Goal: Task Accomplishment & Management: Use online tool/utility

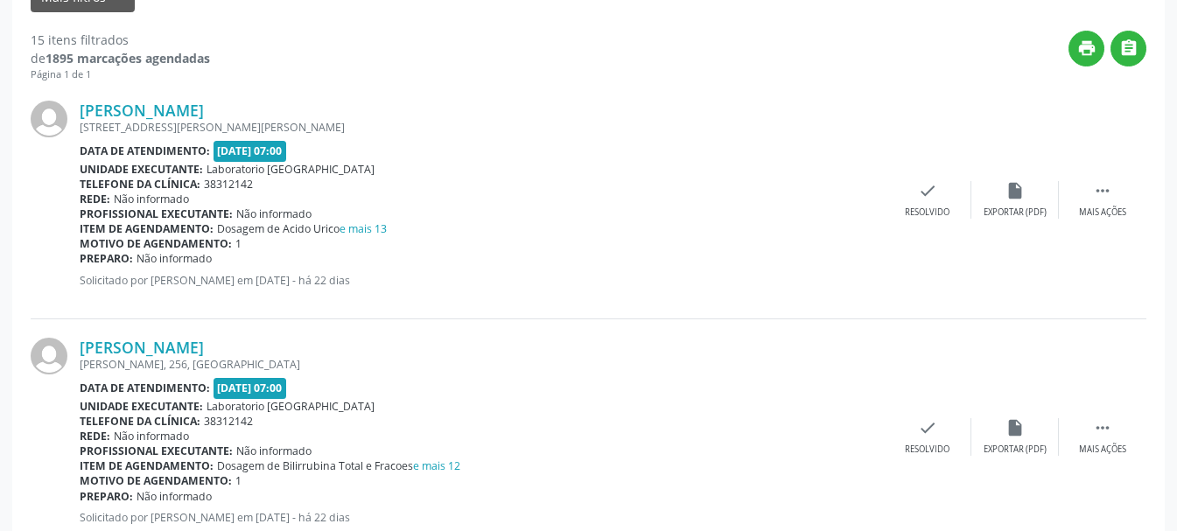
scroll to position [87, 0]
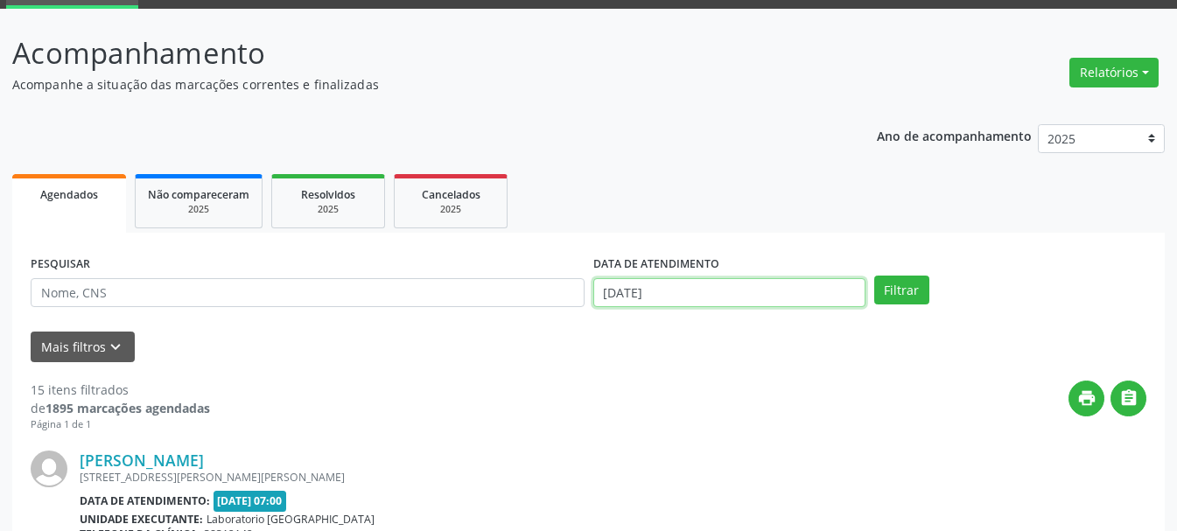
click at [700, 298] on input "[DATE]" at bounding box center [729, 293] width 272 height 30
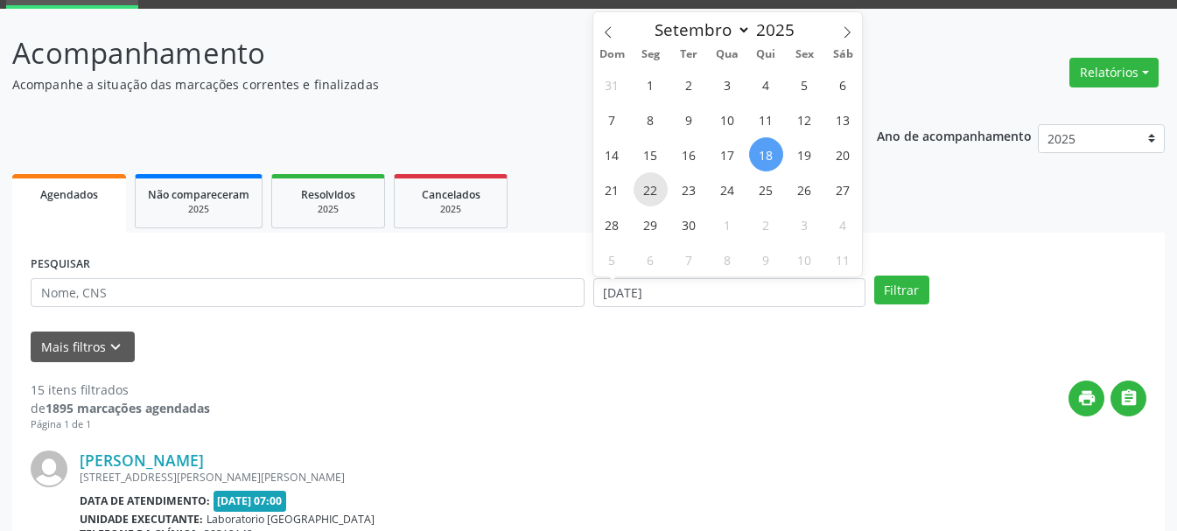
click at [655, 187] on span "22" at bounding box center [650, 189] width 34 height 34
type input "22/09/2025"
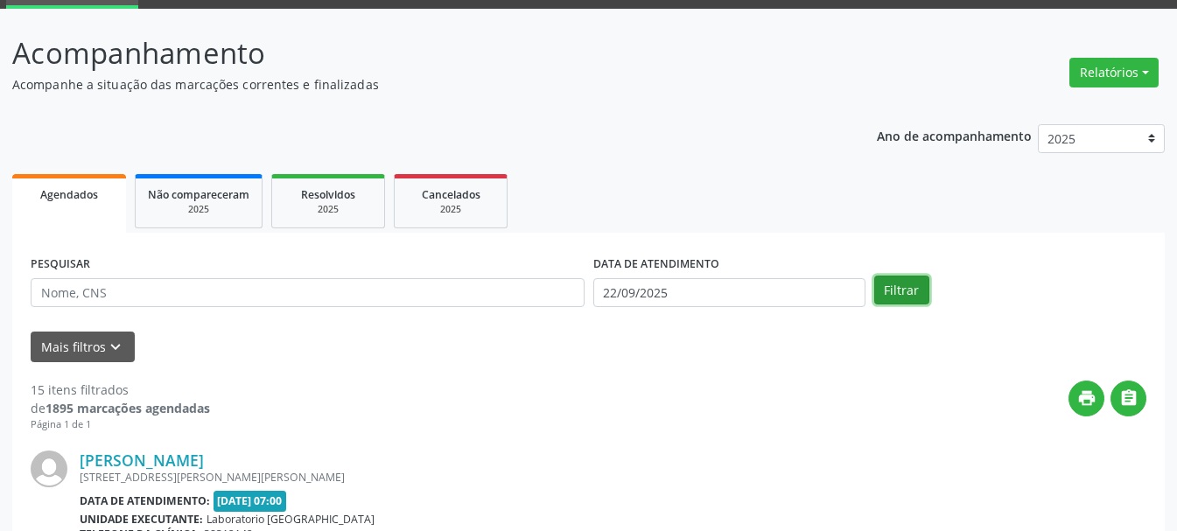
click at [910, 296] on button "Filtrar" at bounding box center [901, 291] width 55 height 30
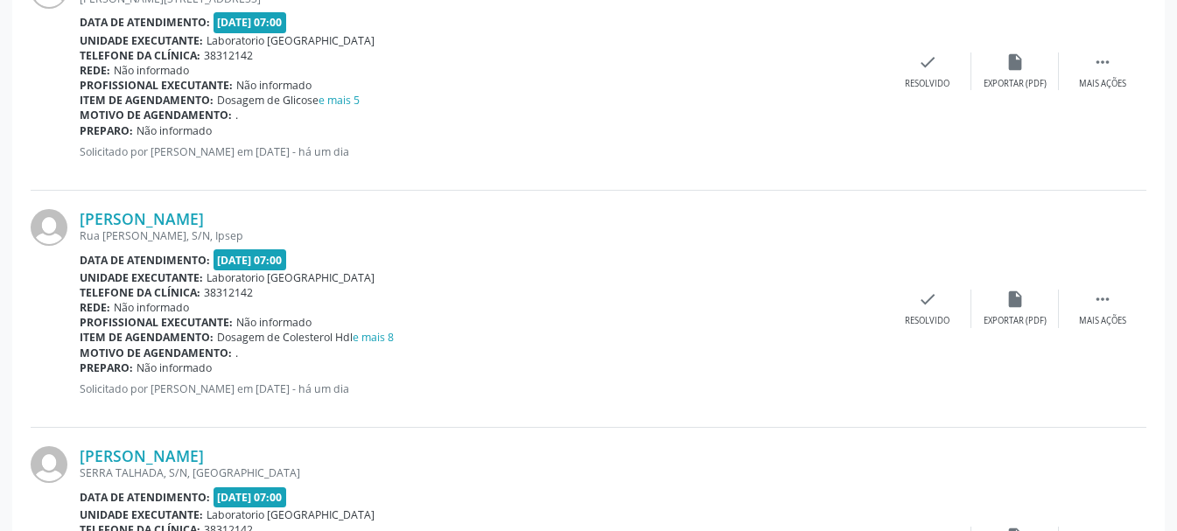
scroll to position [3627, 0]
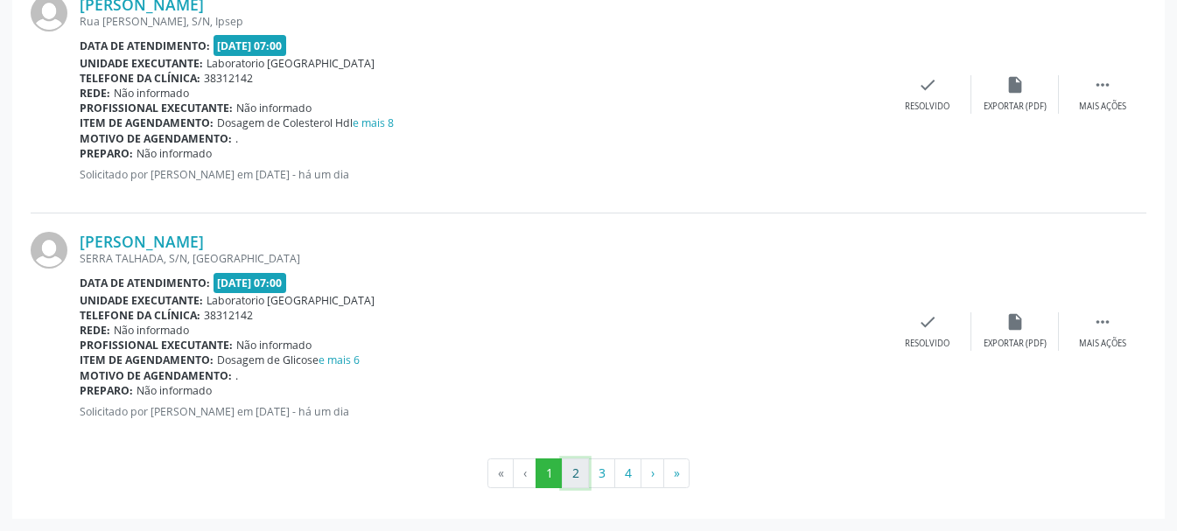
click at [580, 469] on button "2" at bounding box center [575, 473] width 27 height 30
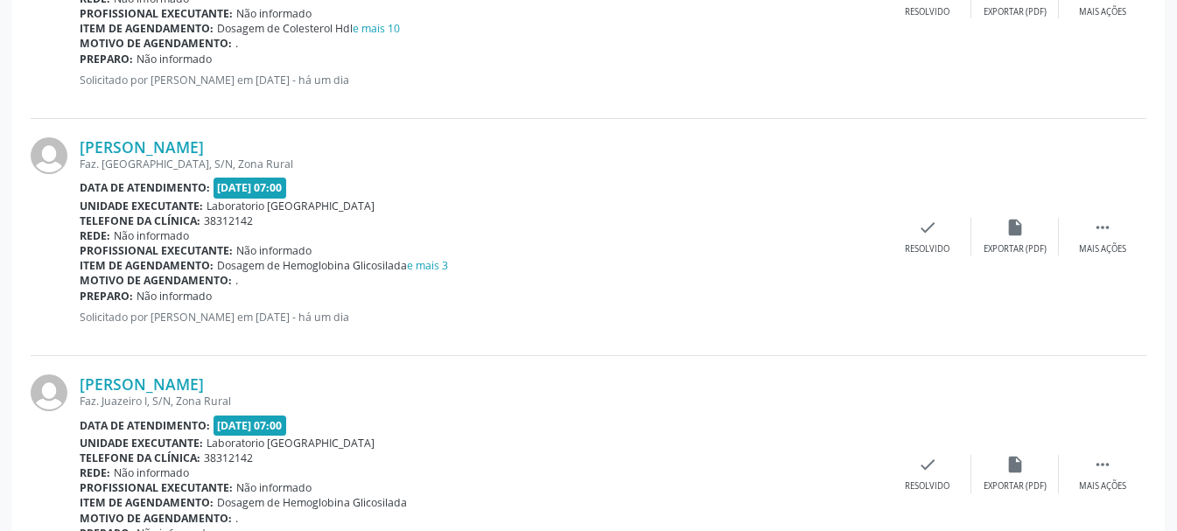
scroll to position [962, 0]
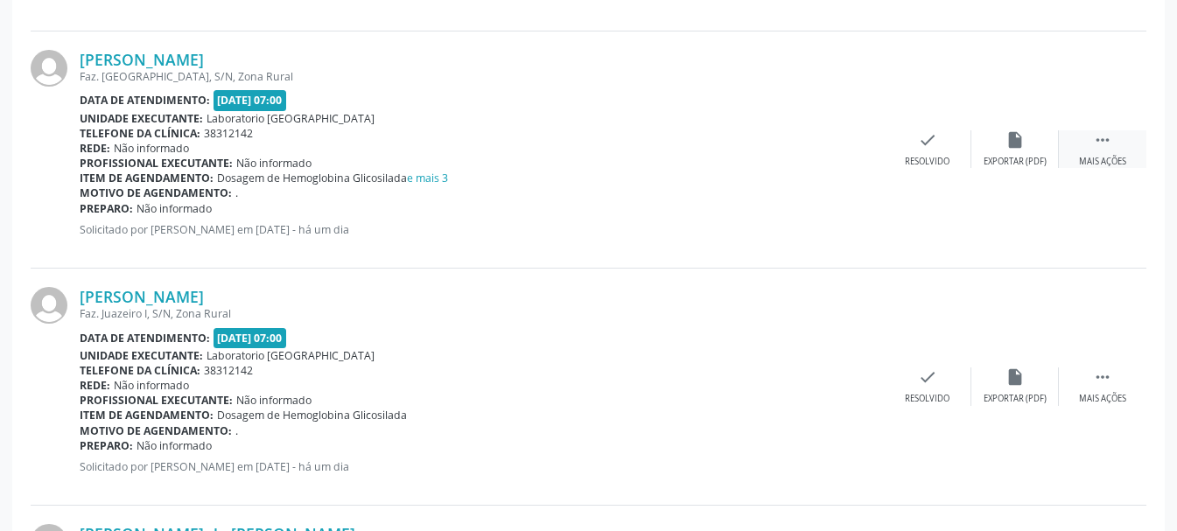
click at [1111, 160] on div "Mais ações" at bounding box center [1102, 162] width 47 height 12
click at [842, 146] on icon "print" at bounding box center [839, 139] width 19 height 19
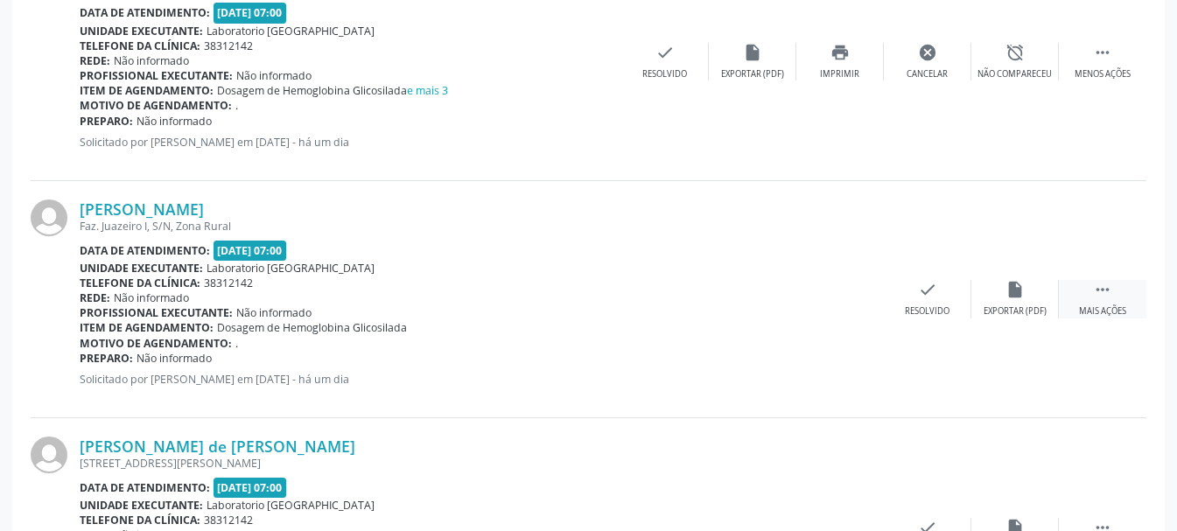
click at [1088, 290] on div " Mais ações" at bounding box center [1102, 299] width 87 height 38
click at [845, 304] on div "print Imprimir" at bounding box center [839, 299] width 87 height 38
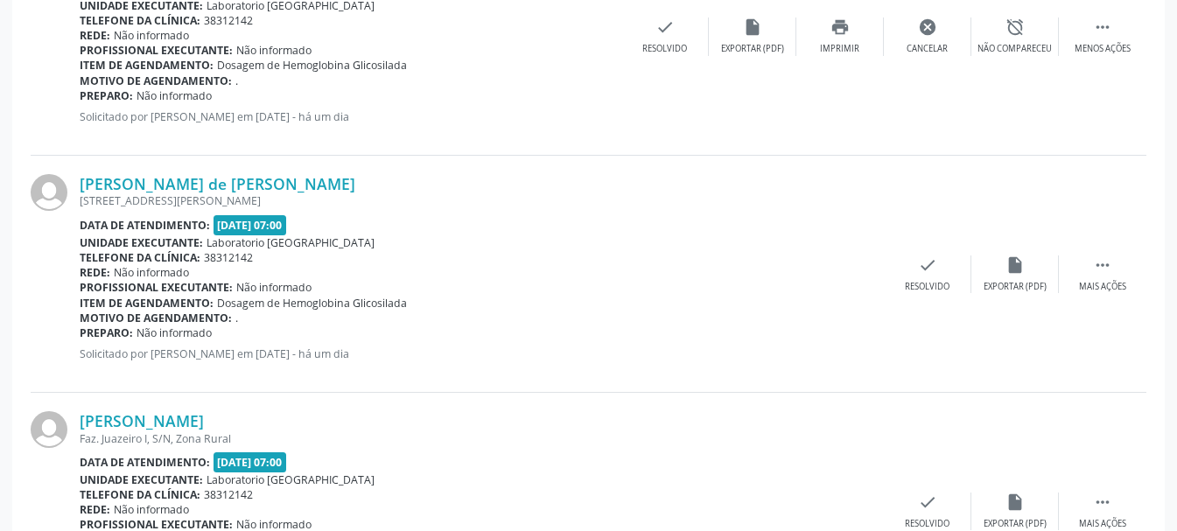
scroll to position [1400, 0]
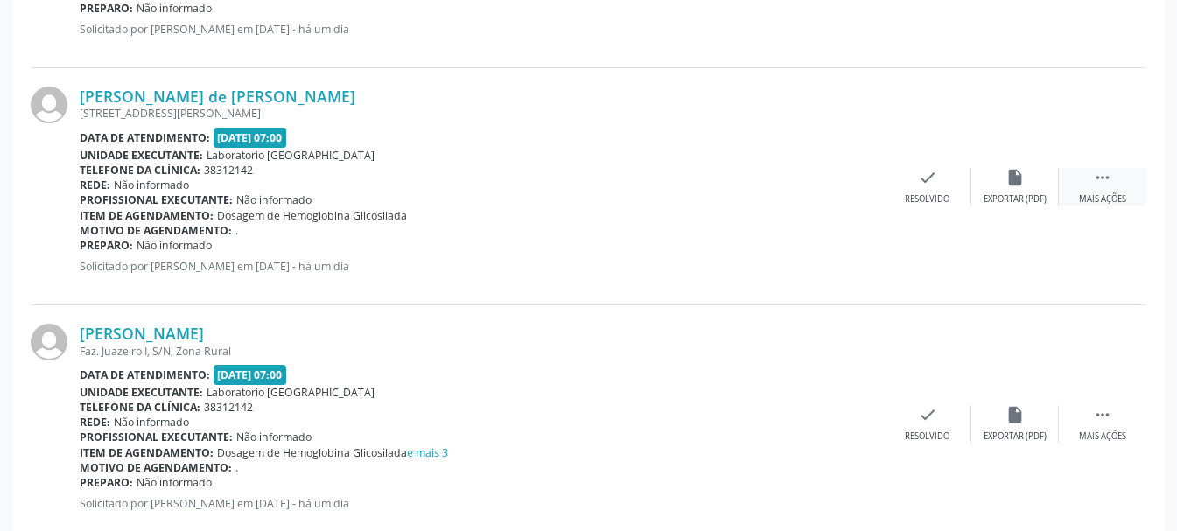
click at [1101, 183] on icon "" at bounding box center [1102, 177] width 19 height 19
click at [847, 195] on div "Imprimir" at bounding box center [839, 199] width 39 height 12
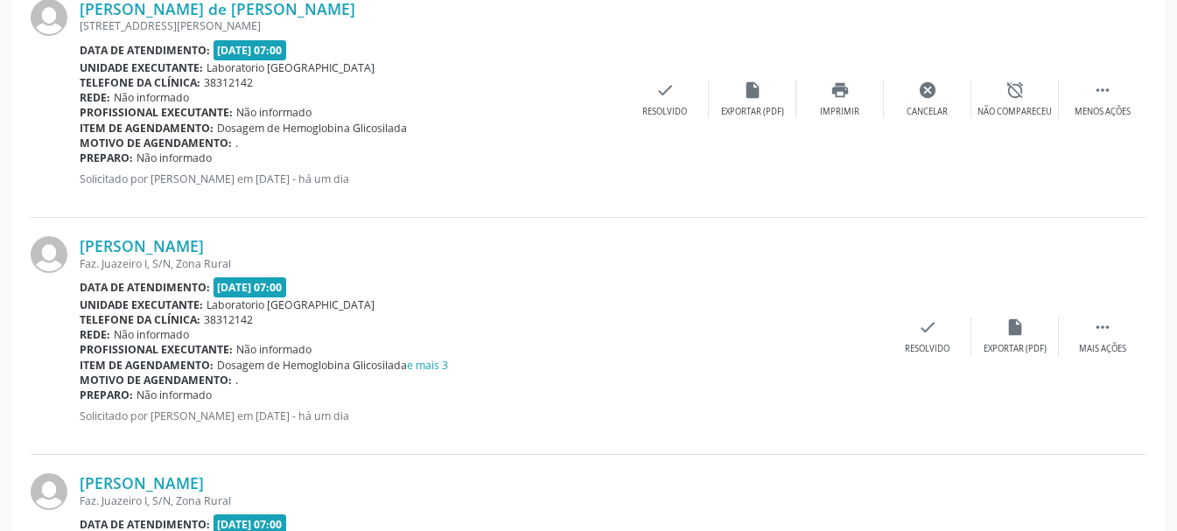
scroll to position [1575, 0]
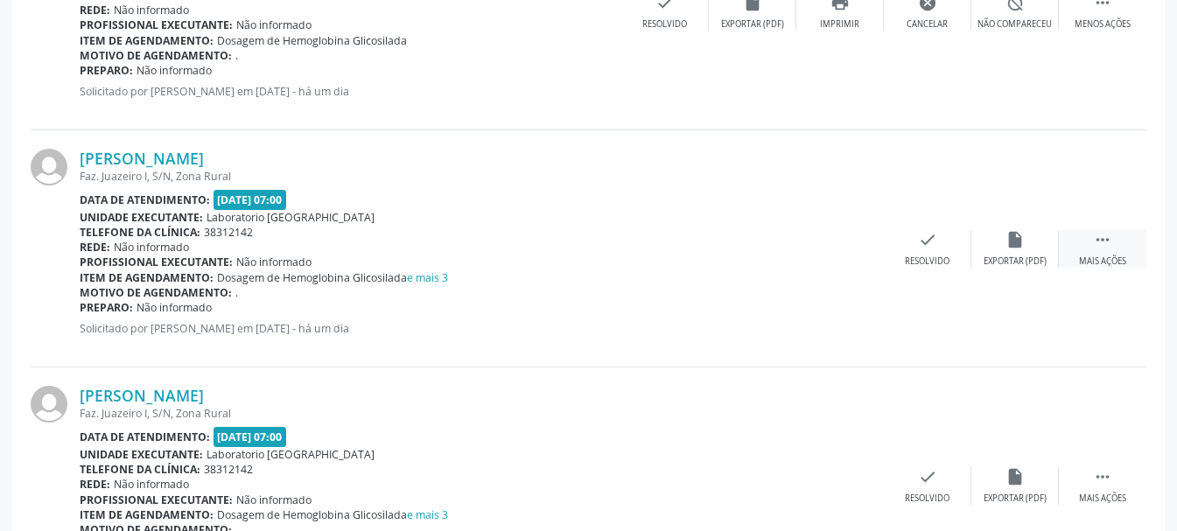
click at [1097, 239] on icon "" at bounding box center [1102, 239] width 19 height 19
click at [854, 251] on div "print Imprimir" at bounding box center [839, 249] width 87 height 38
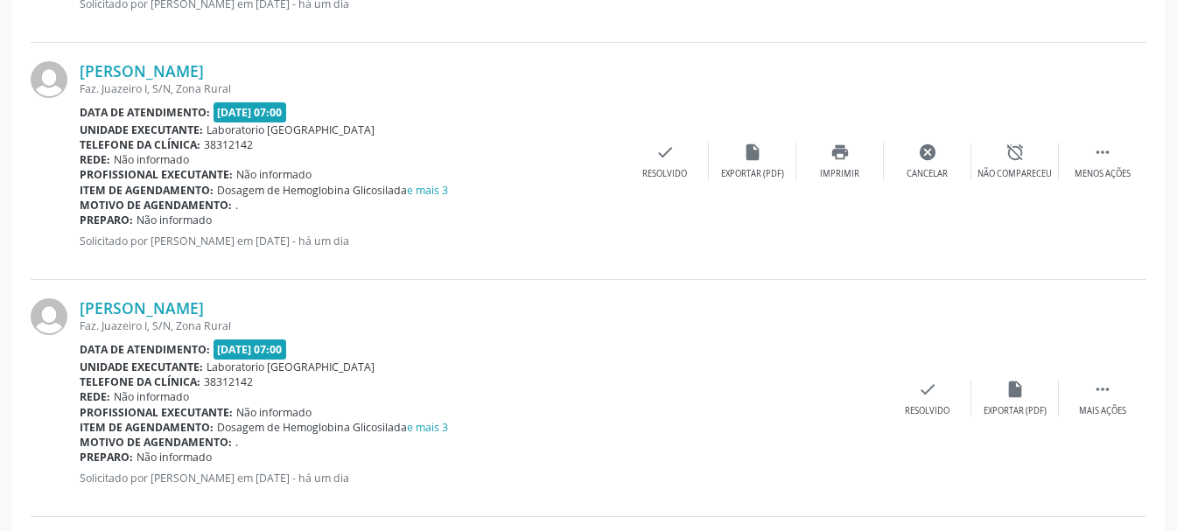
scroll to position [1750, 0]
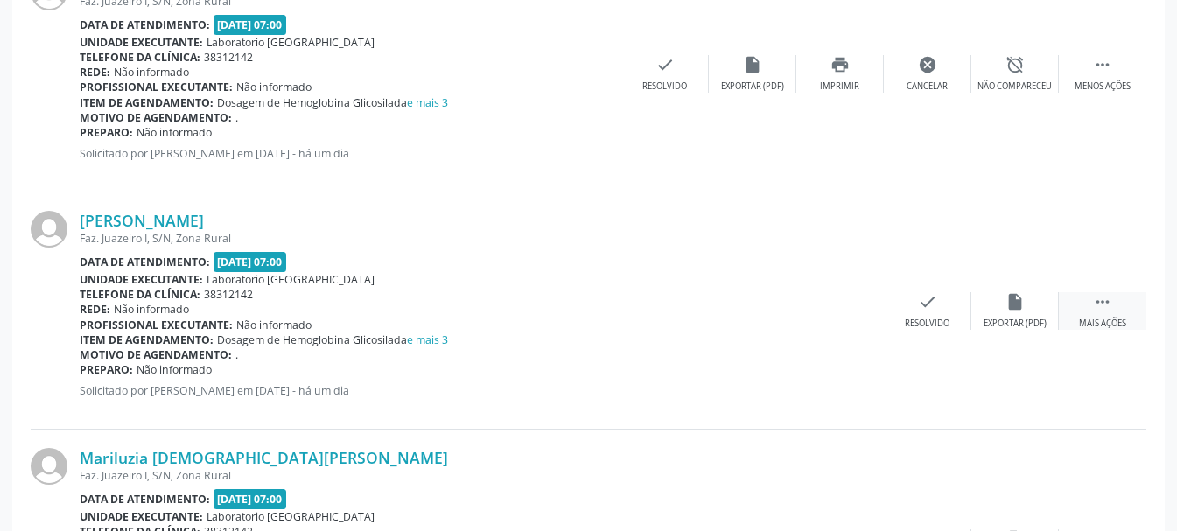
click at [1087, 302] on div " Mais ações" at bounding box center [1102, 311] width 87 height 38
click at [839, 303] on icon "print" at bounding box center [839, 301] width 19 height 19
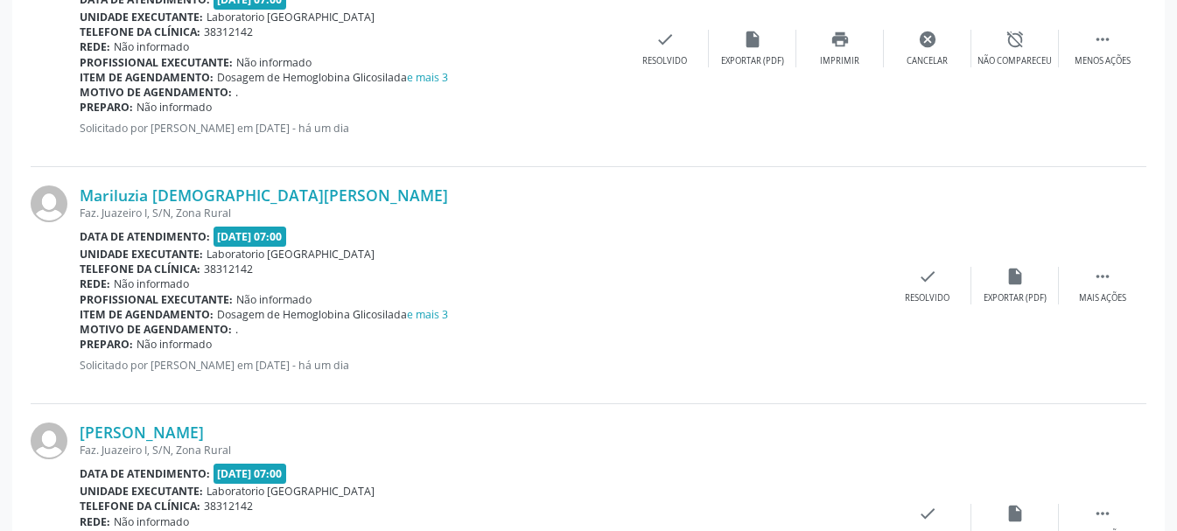
scroll to position [2100, 0]
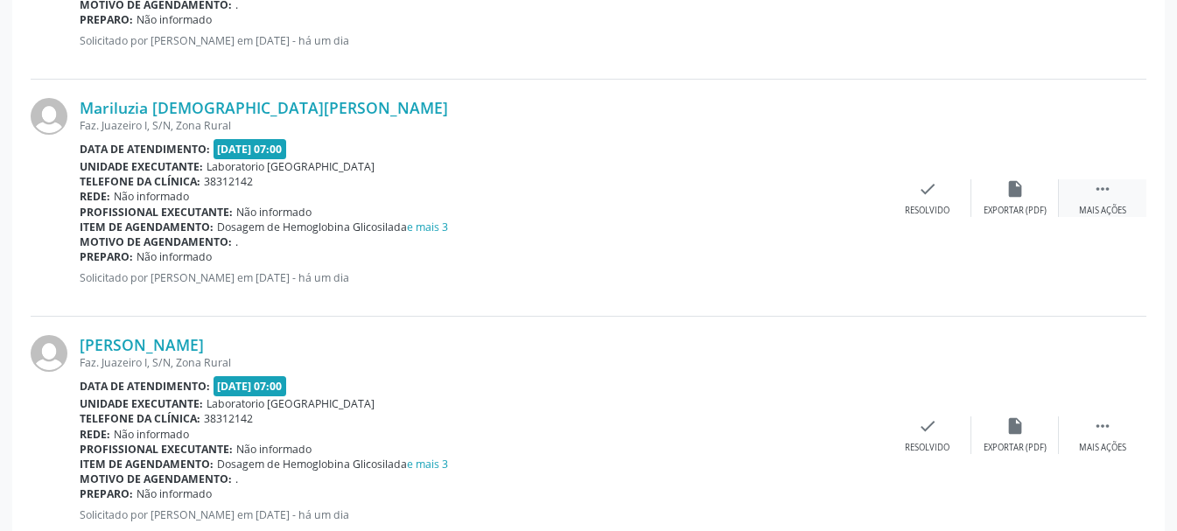
click at [1093, 199] on div " Mais ações" at bounding box center [1102, 198] width 87 height 38
click at [847, 193] on icon "print" at bounding box center [839, 188] width 19 height 19
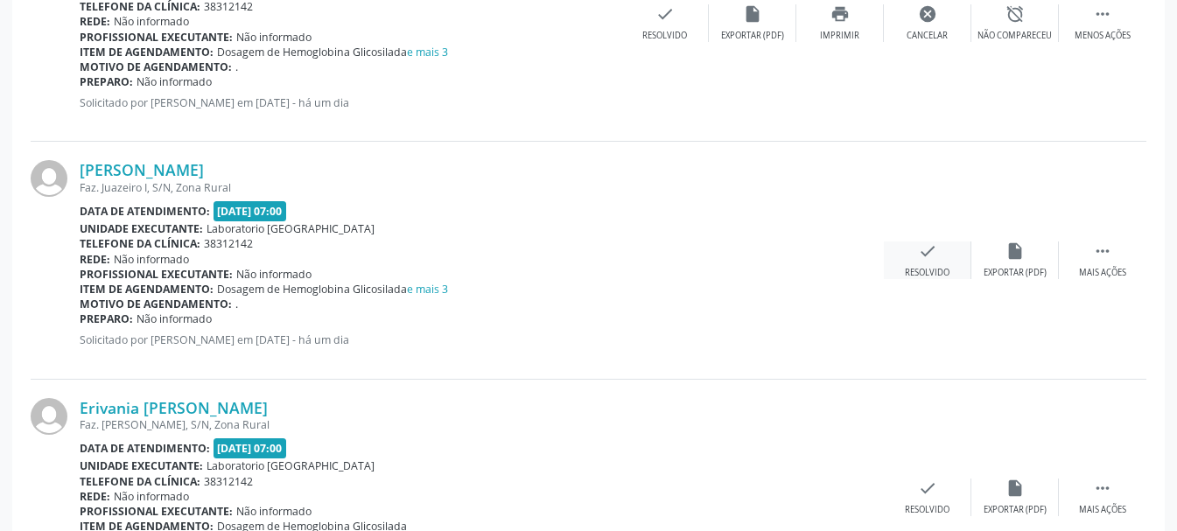
scroll to position [2362, 0]
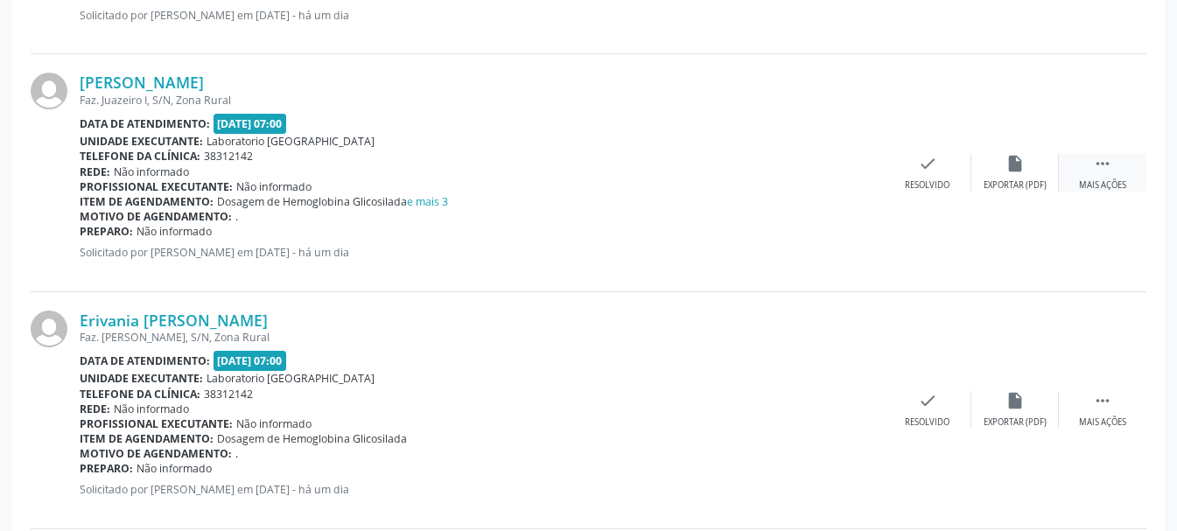
click at [1092, 163] on div " Mais ações" at bounding box center [1102, 173] width 87 height 38
click at [843, 188] on div "Imprimir" at bounding box center [839, 185] width 39 height 12
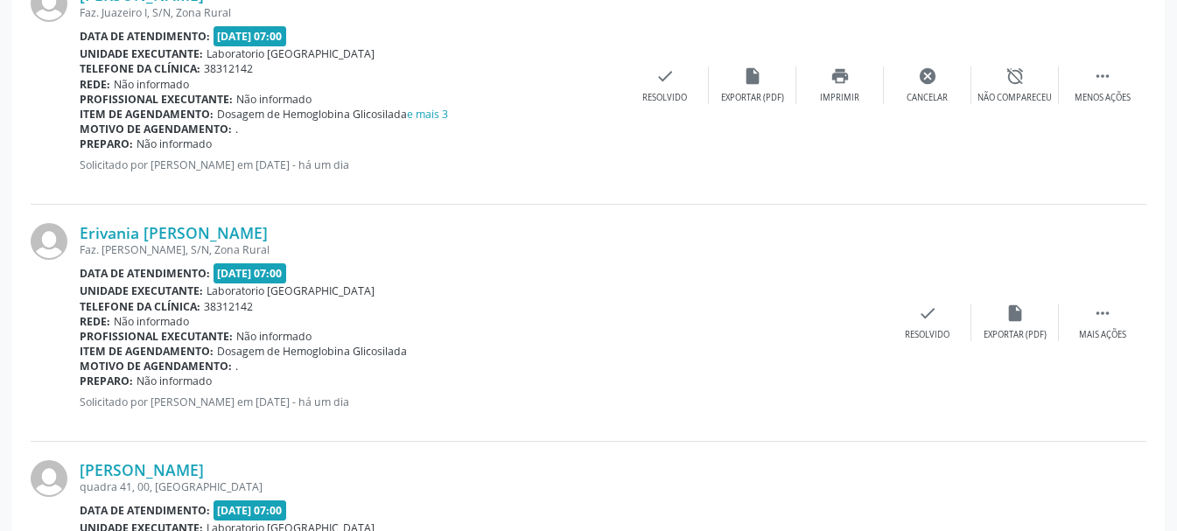
scroll to position [2537, 0]
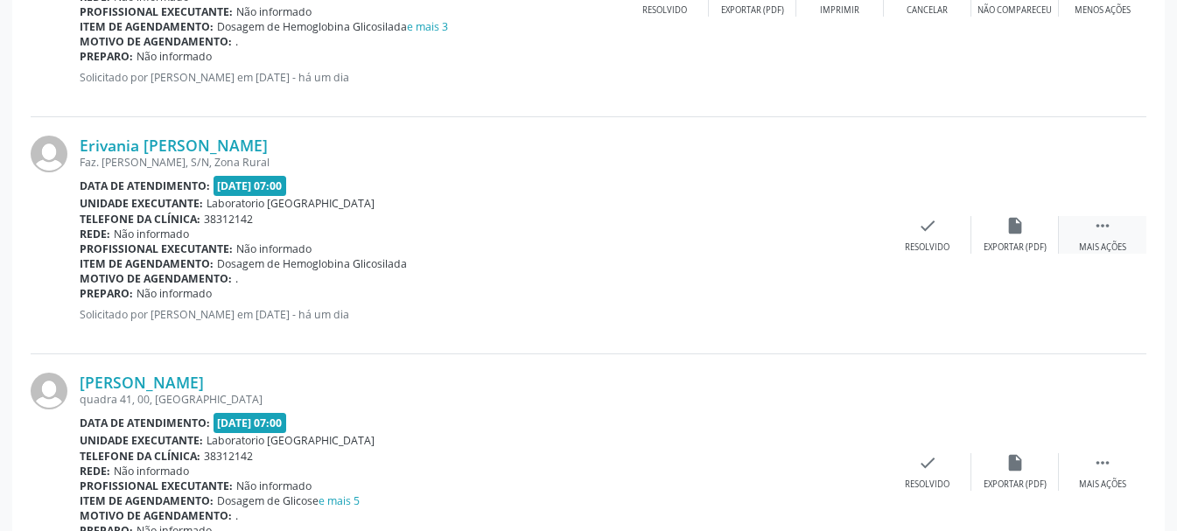
click at [1100, 237] on div " Mais ações" at bounding box center [1102, 235] width 87 height 38
click at [844, 242] on div "Imprimir" at bounding box center [839, 247] width 39 height 12
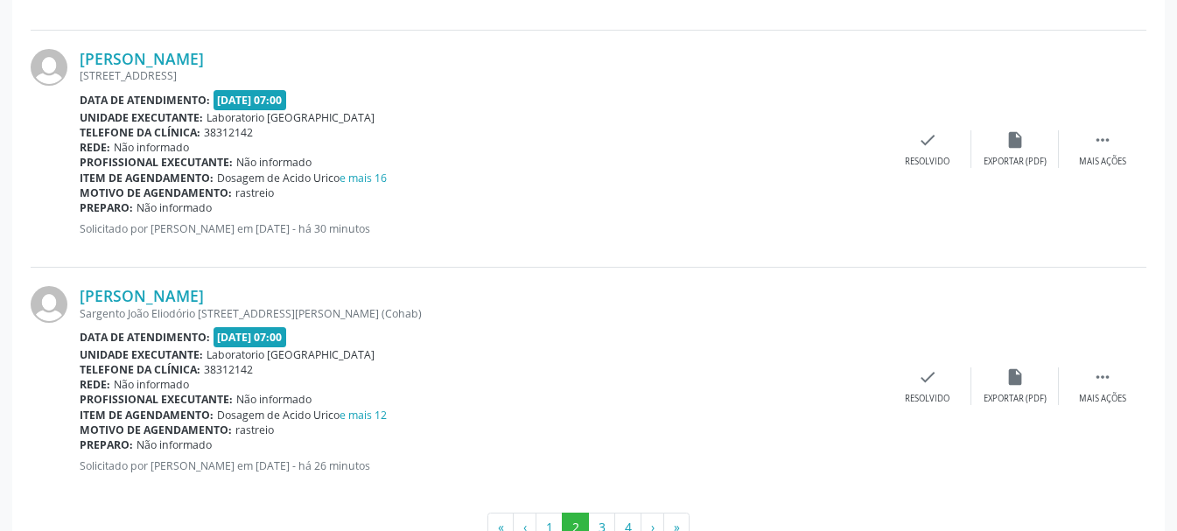
scroll to position [3642, 0]
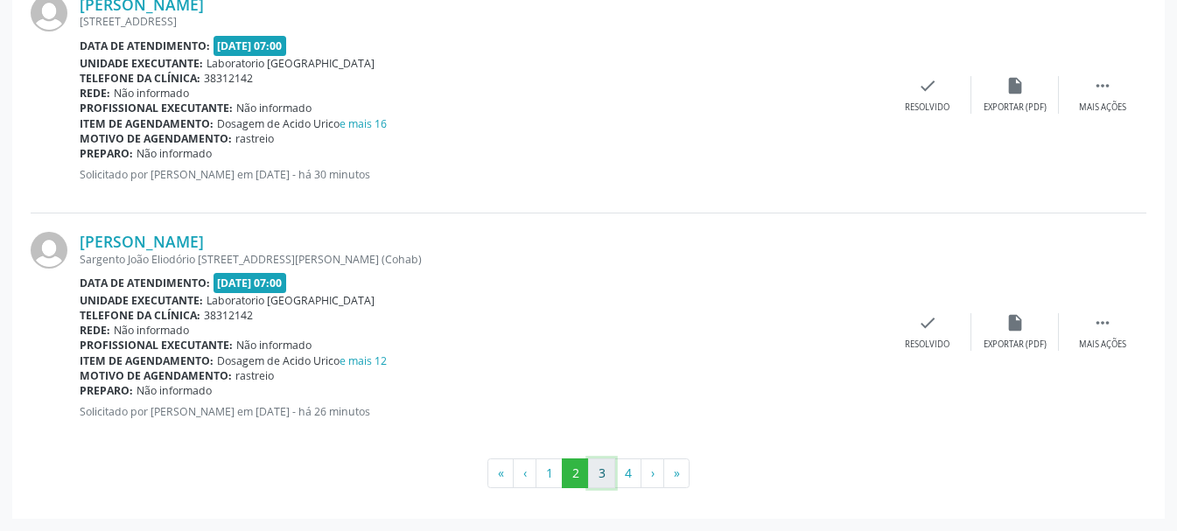
click at [600, 469] on button "3" at bounding box center [601, 473] width 27 height 30
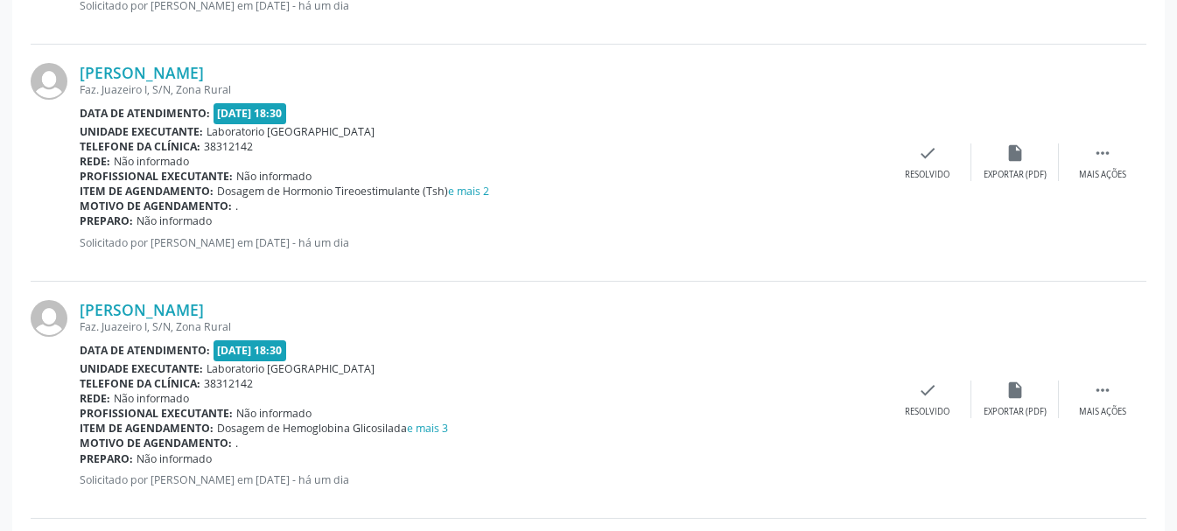
scroll to position [2537, 0]
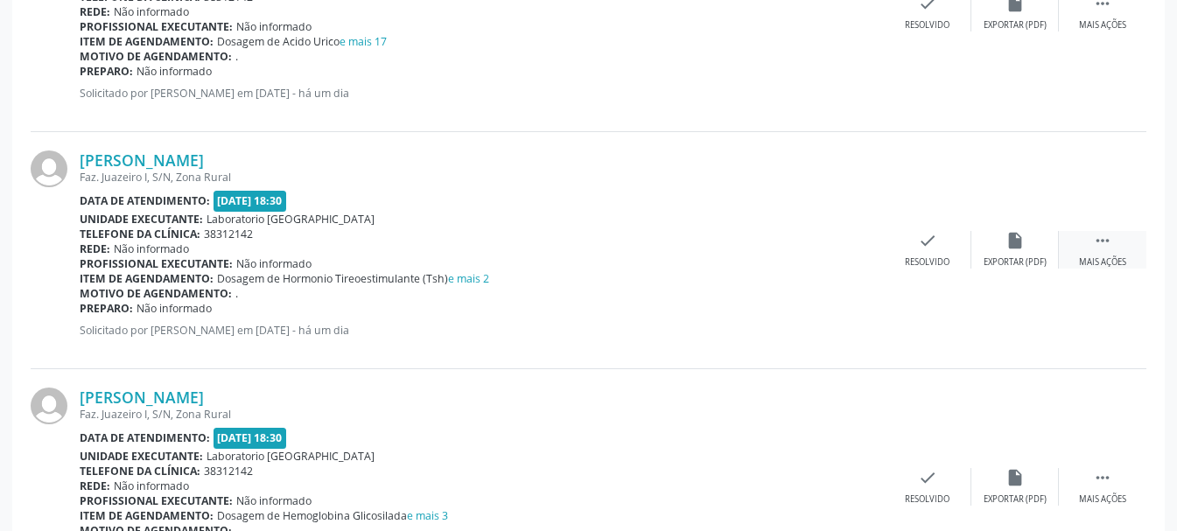
click at [1098, 244] on icon "" at bounding box center [1102, 240] width 19 height 19
click at [846, 241] on icon "print" at bounding box center [839, 240] width 19 height 19
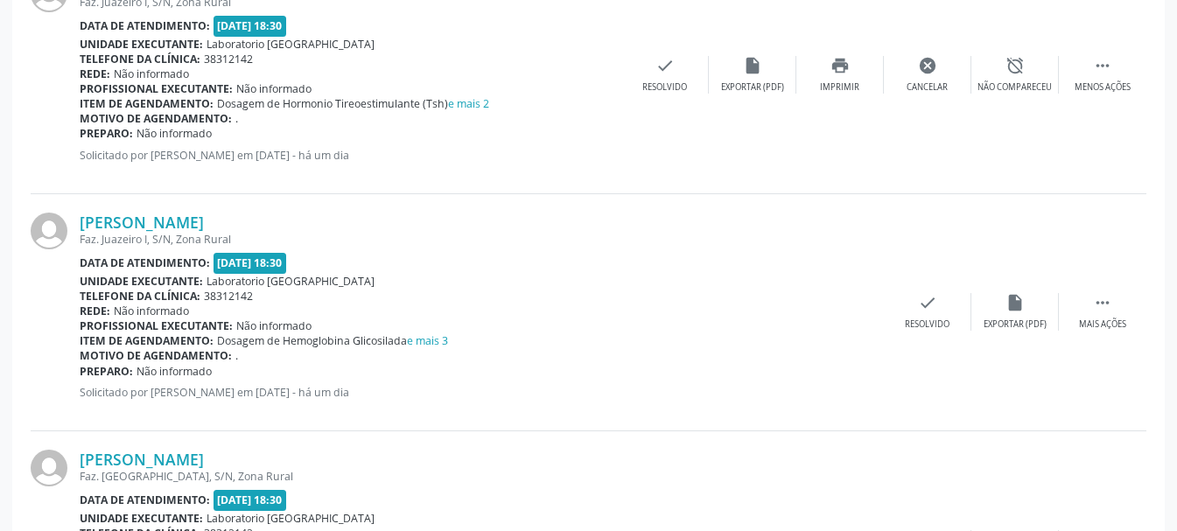
scroll to position [2800, 0]
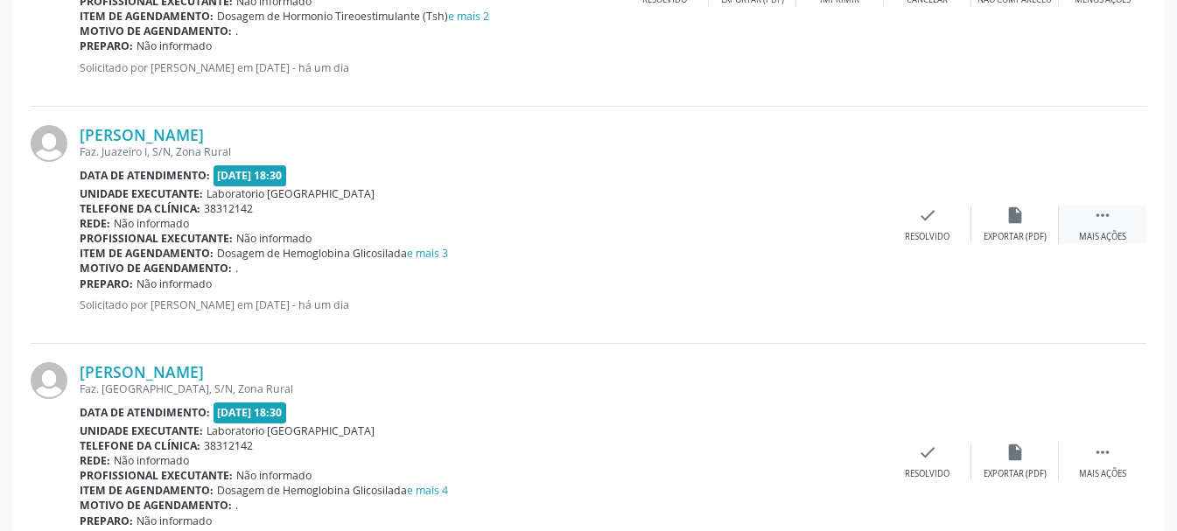
click at [1097, 225] on icon "" at bounding box center [1102, 215] width 19 height 19
click at [835, 223] on icon "print" at bounding box center [839, 215] width 19 height 19
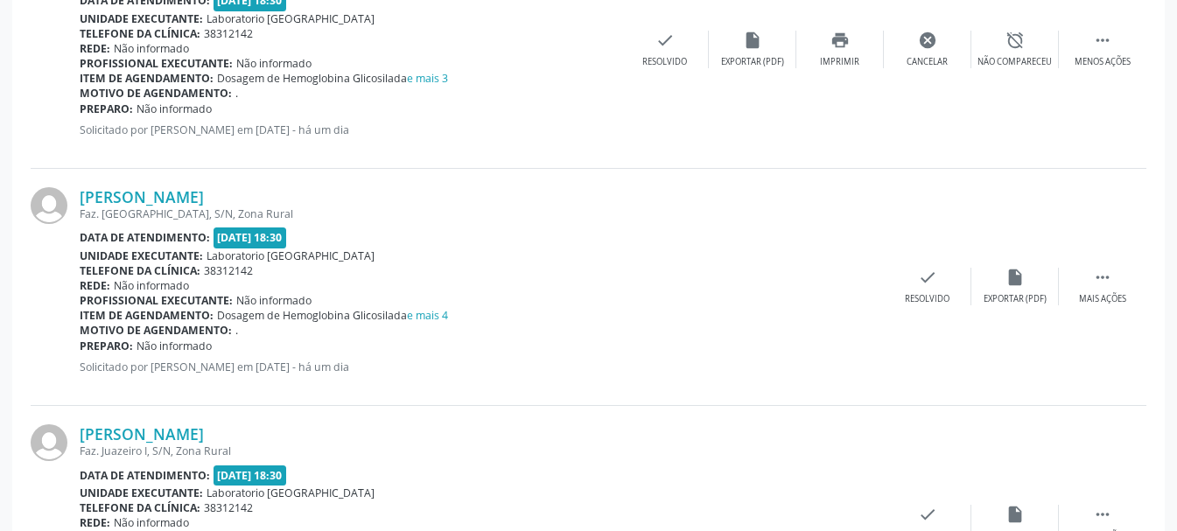
scroll to position [3062, 0]
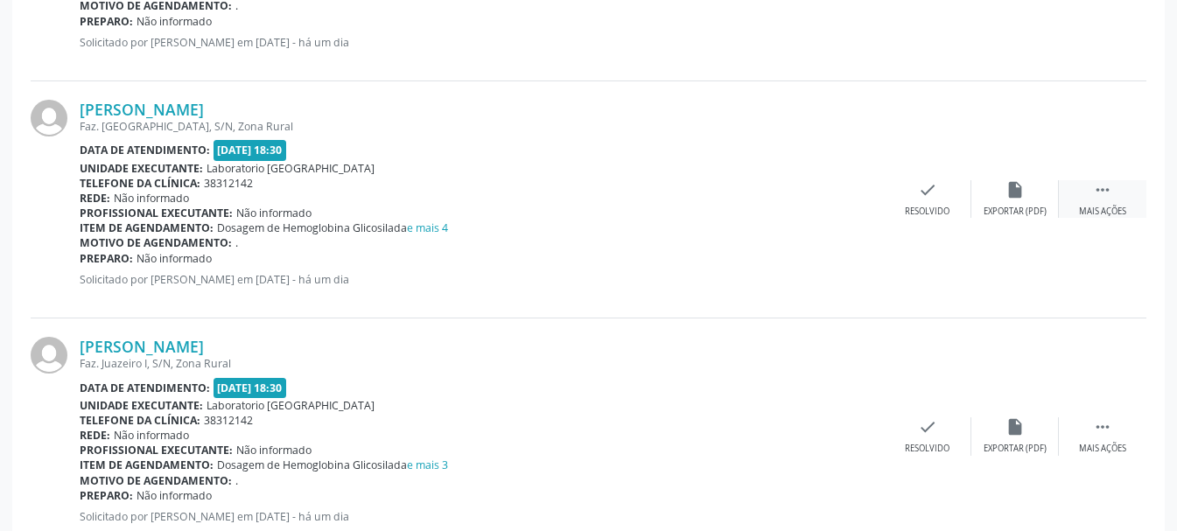
click at [1103, 197] on icon "" at bounding box center [1102, 189] width 19 height 19
click at [846, 194] on icon "print" at bounding box center [839, 189] width 19 height 19
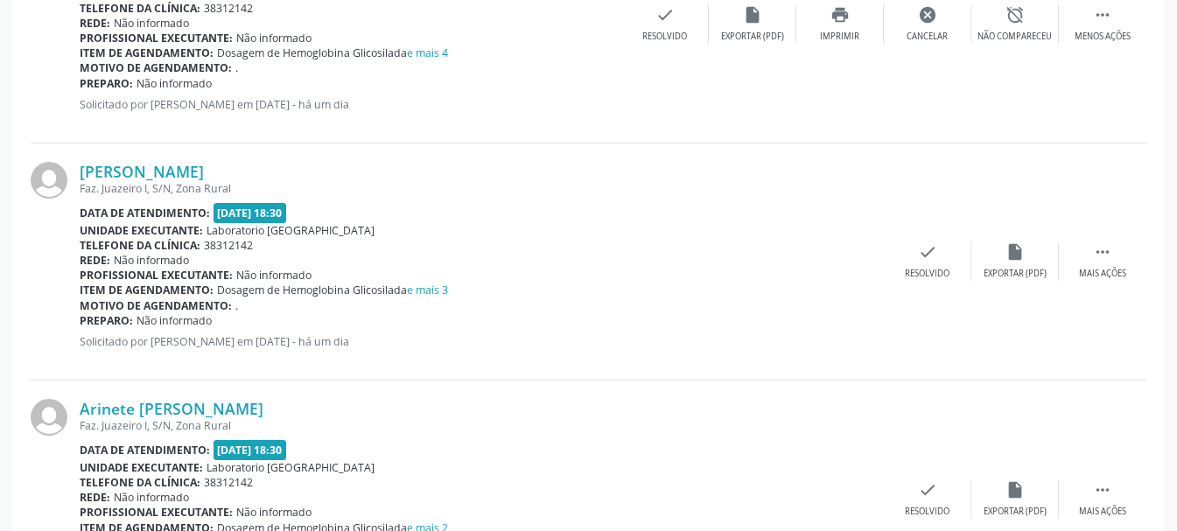
scroll to position [3325, 0]
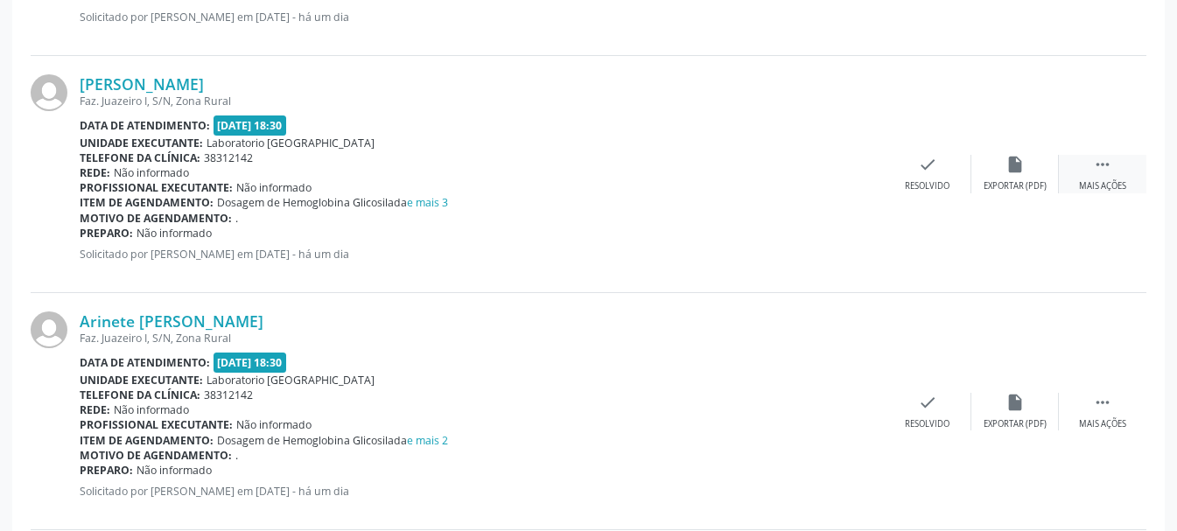
click at [1103, 171] on icon "" at bounding box center [1102, 164] width 19 height 19
click at [843, 180] on div "Imprimir" at bounding box center [839, 186] width 39 height 12
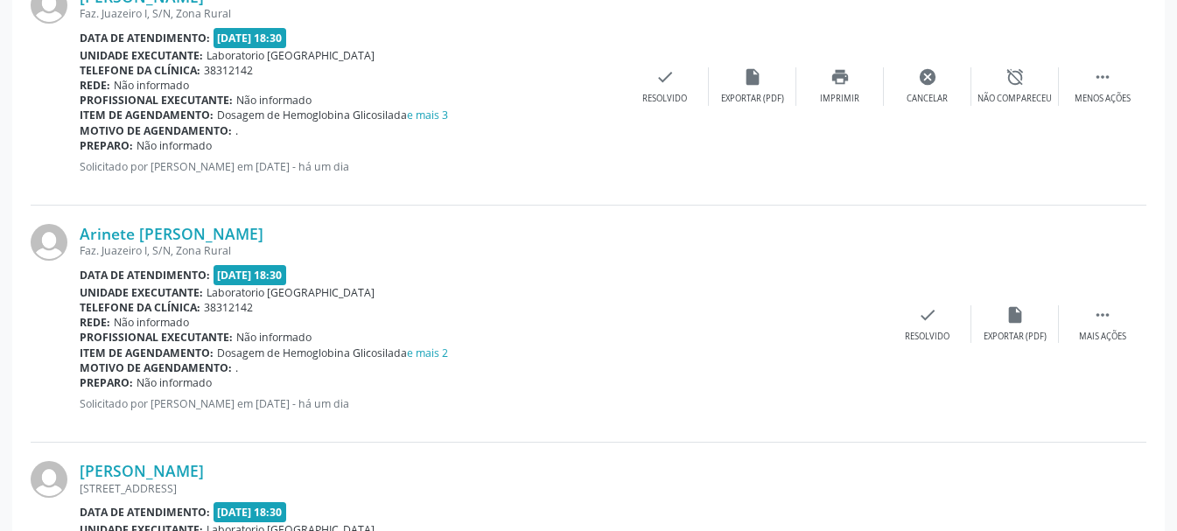
scroll to position [3500, 0]
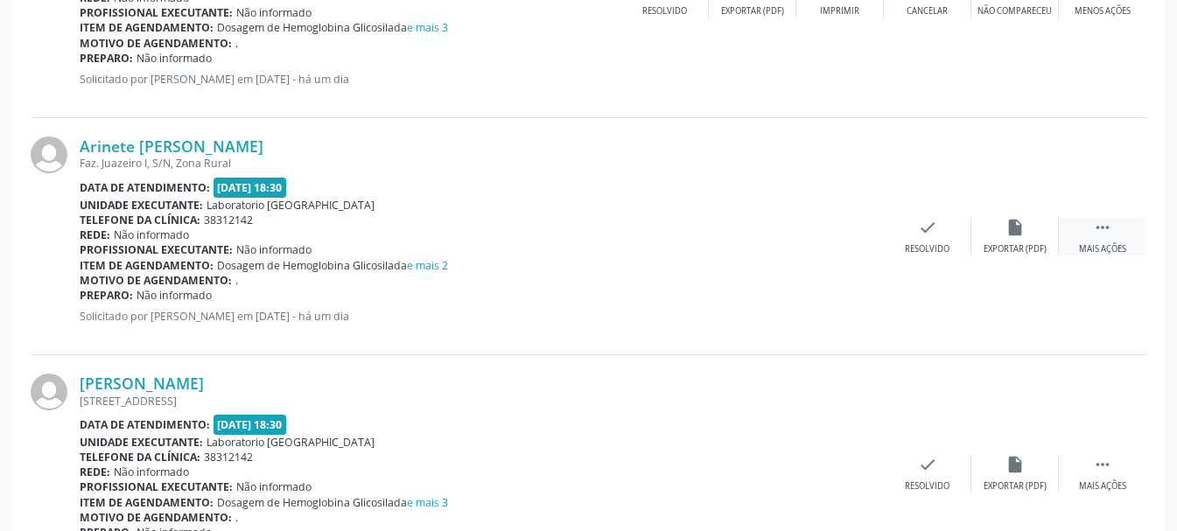
click at [1090, 238] on div " Mais ações" at bounding box center [1102, 237] width 87 height 38
click at [852, 244] on div "Imprimir" at bounding box center [839, 249] width 39 height 12
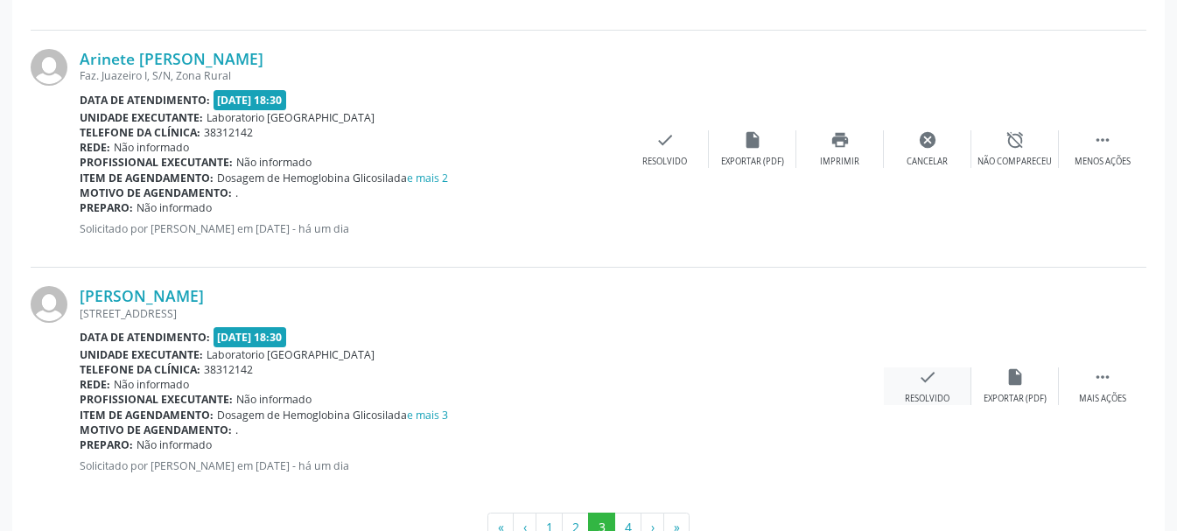
scroll to position [3642, 0]
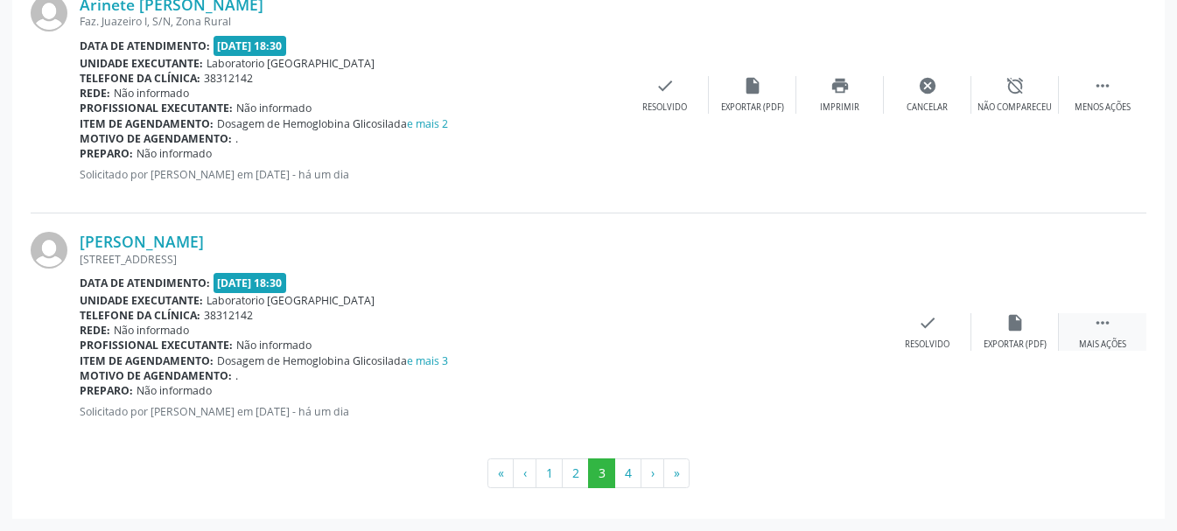
click at [1093, 324] on icon "" at bounding box center [1102, 322] width 19 height 19
click at [838, 339] on div "Imprimir" at bounding box center [839, 345] width 39 height 12
click at [626, 474] on button "4" at bounding box center [627, 473] width 27 height 30
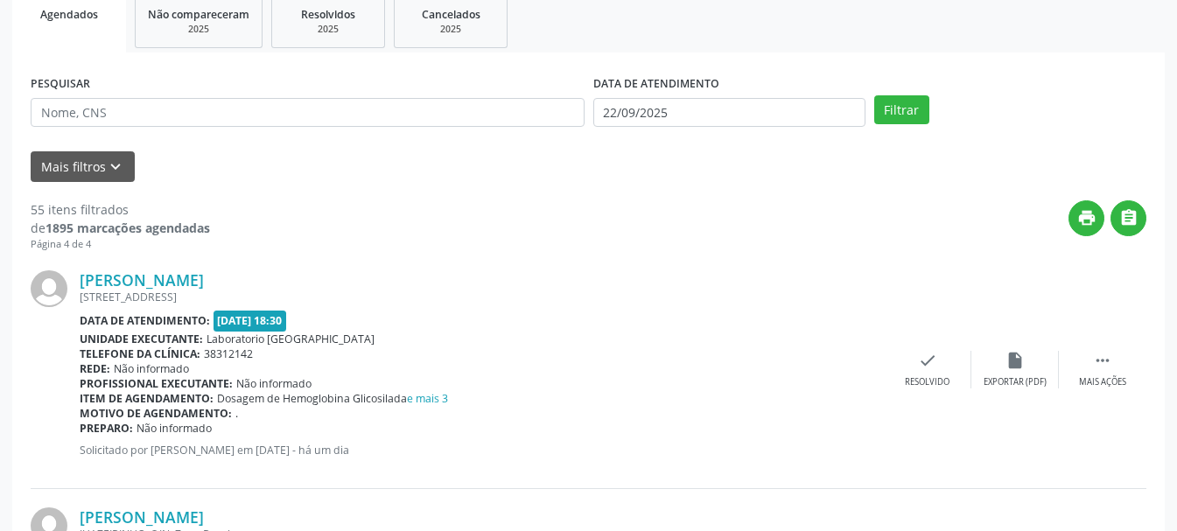
scroll to position [355, 0]
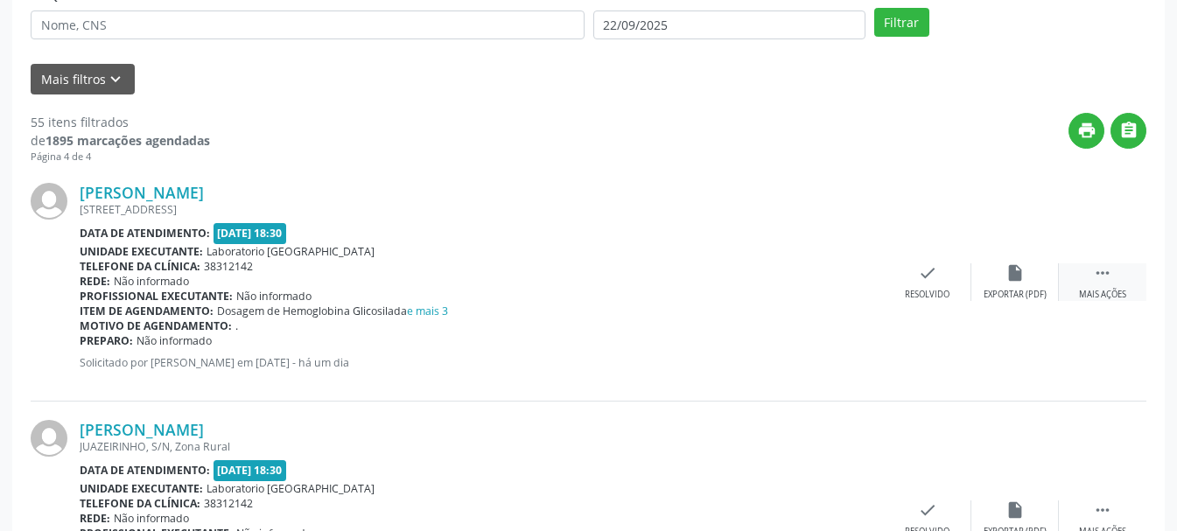
click at [1103, 283] on icon "" at bounding box center [1102, 272] width 19 height 19
click at [843, 284] on div "print Imprimir" at bounding box center [839, 282] width 87 height 38
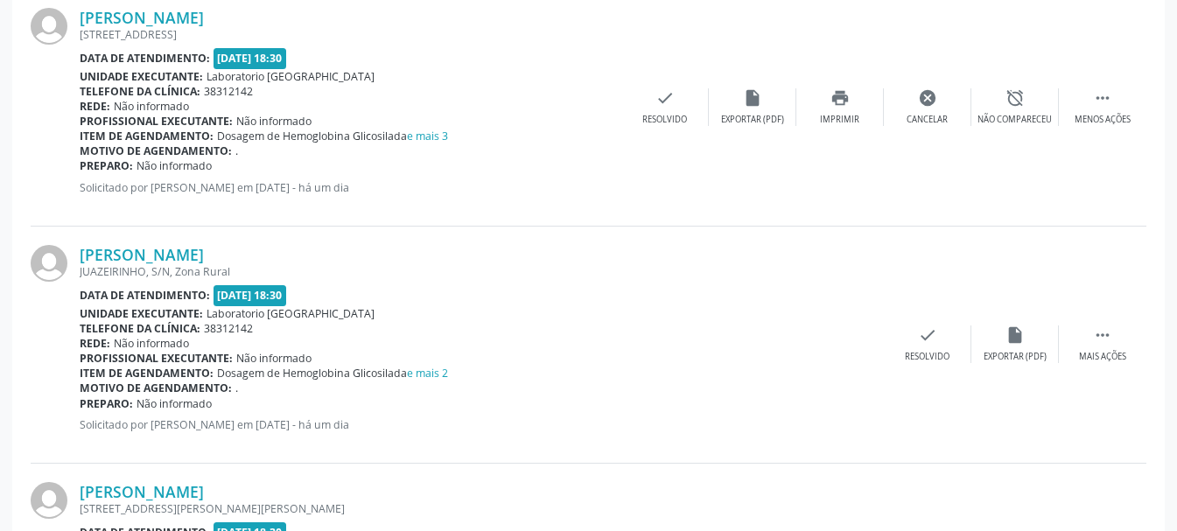
scroll to position [618, 0]
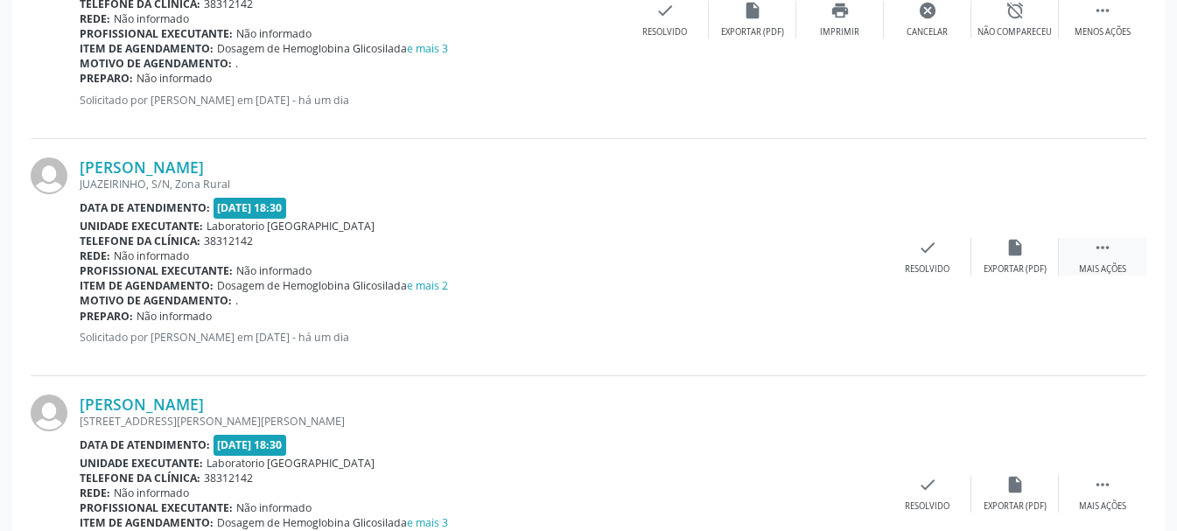
click at [1106, 248] on icon "" at bounding box center [1102, 247] width 19 height 19
click at [836, 260] on div "print Imprimir" at bounding box center [839, 257] width 87 height 38
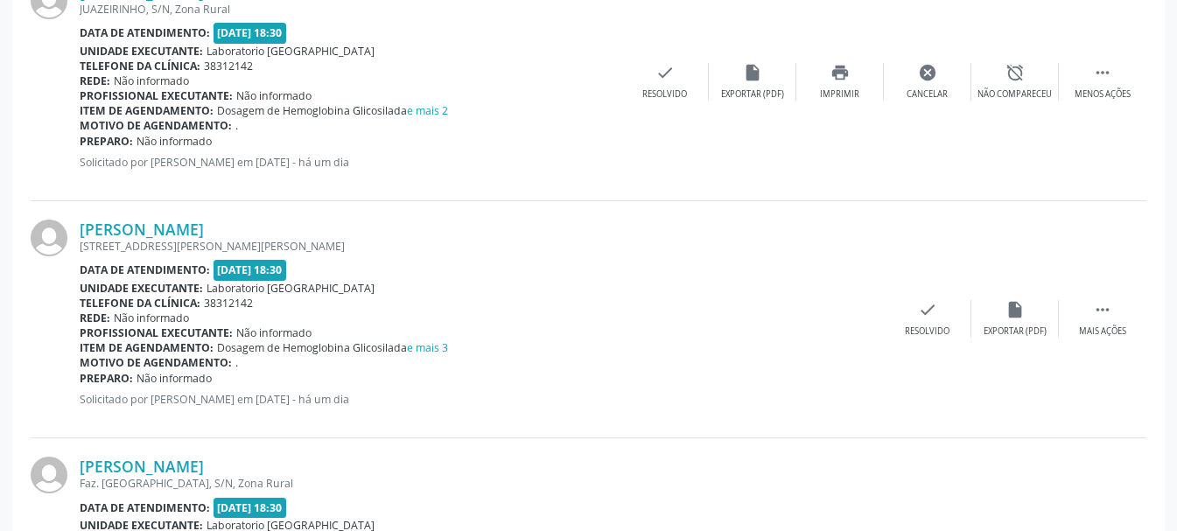
scroll to position [880, 0]
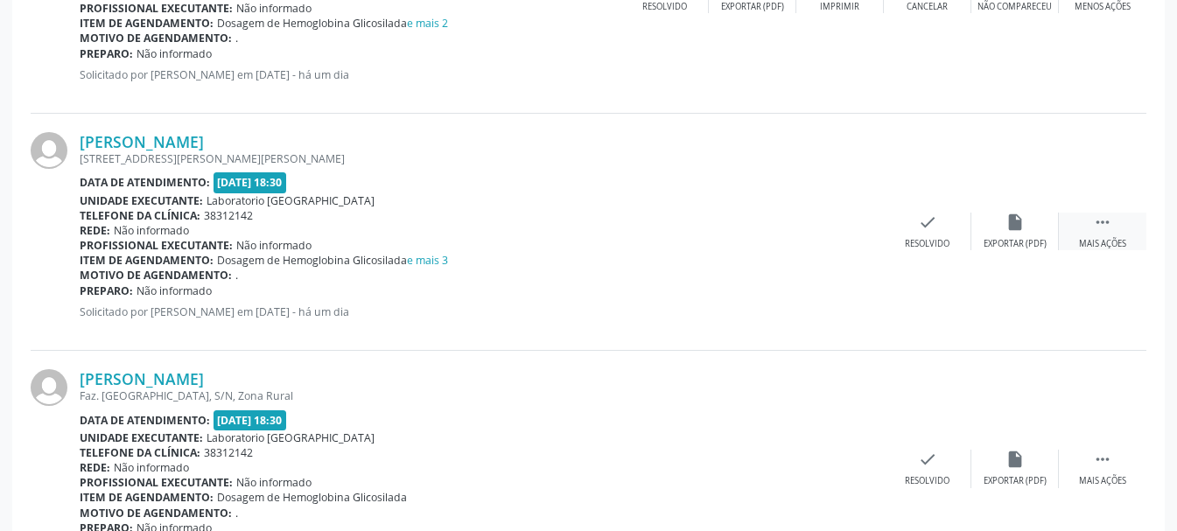
click at [1097, 228] on icon "" at bounding box center [1102, 222] width 19 height 19
click at [845, 230] on icon "print" at bounding box center [839, 222] width 19 height 19
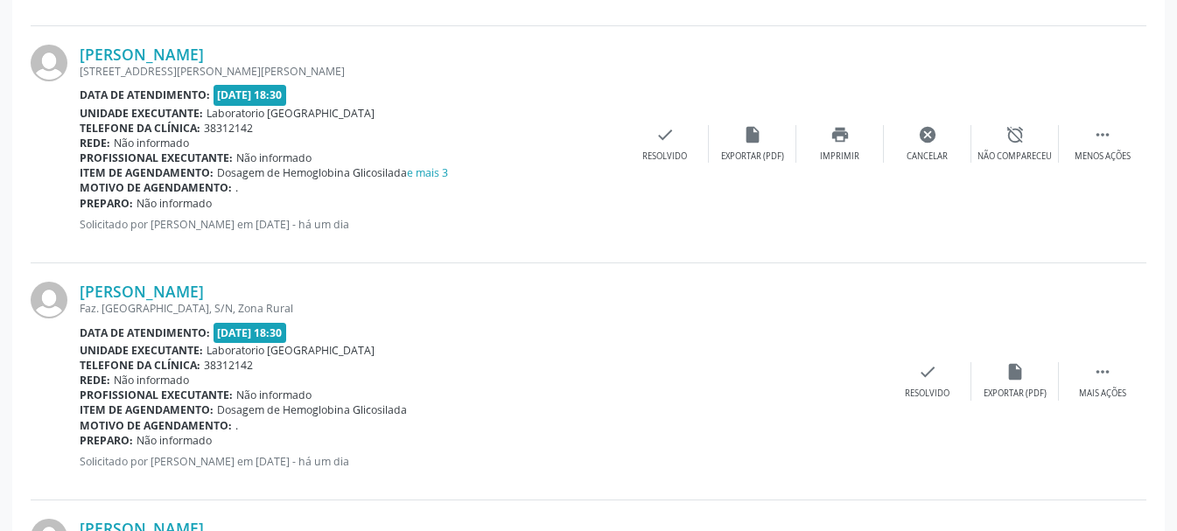
scroll to position [1055, 0]
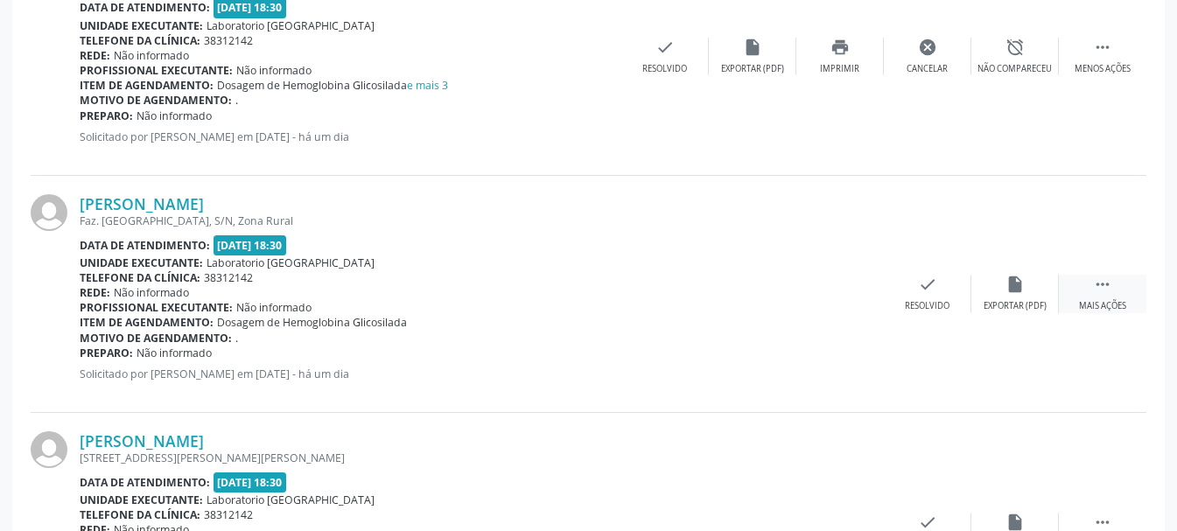
click at [1114, 283] on div " Mais ações" at bounding box center [1102, 294] width 87 height 38
click at [850, 297] on div "print Imprimir" at bounding box center [839, 294] width 87 height 38
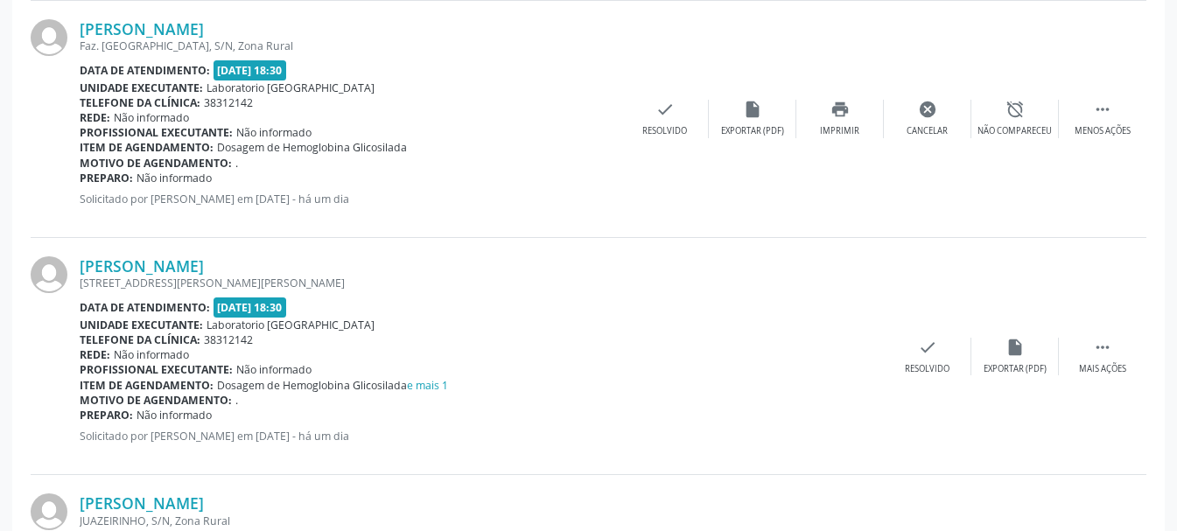
scroll to position [1318, 0]
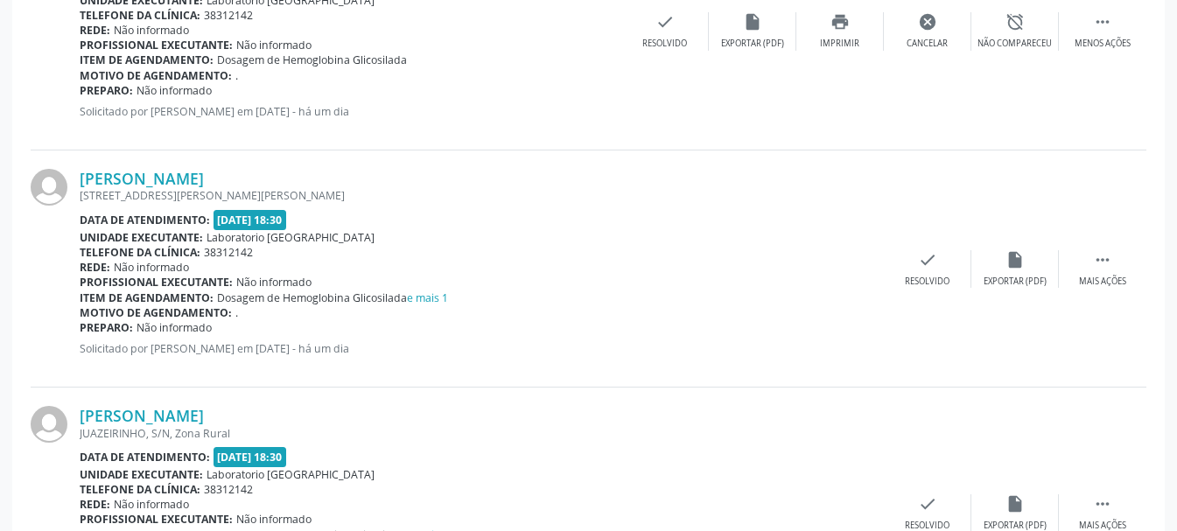
click at [1102, 247] on div "[PERSON_NAME] [STREET_ADDRESS][PERSON_NAME][PERSON_NAME] Data de atendimento: […" at bounding box center [589, 268] width 1116 height 237
click at [1105, 263] on icon "" at bounding box center [1102, 259] width 19 height 19
click at [832, 264] on icon "print" at bounding box center [839, 259] width 19 height 19
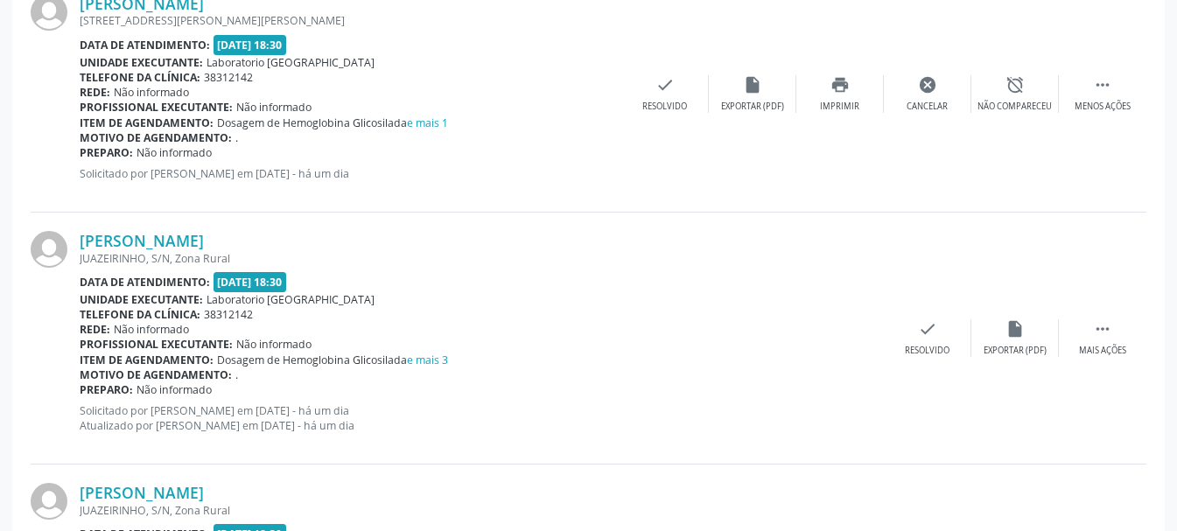
scroll to position [1580, 0]
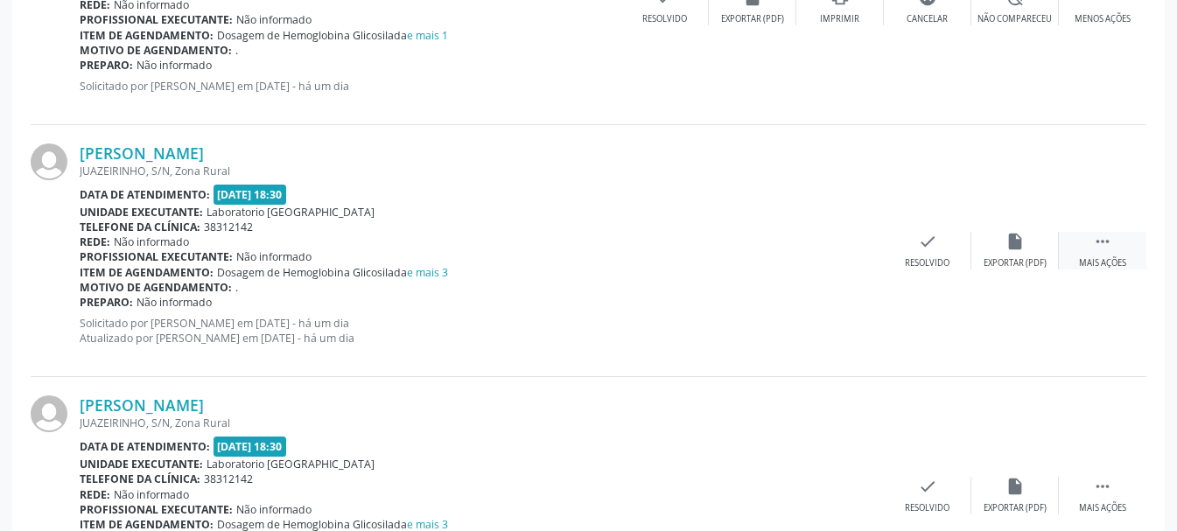
click at [1096, 244] on icon "" at bounding box center [1102, 241] width 19 height 19
click at [848, 254] on div "print Imprimir" at bounding box center [839, 251] width 87 height 38
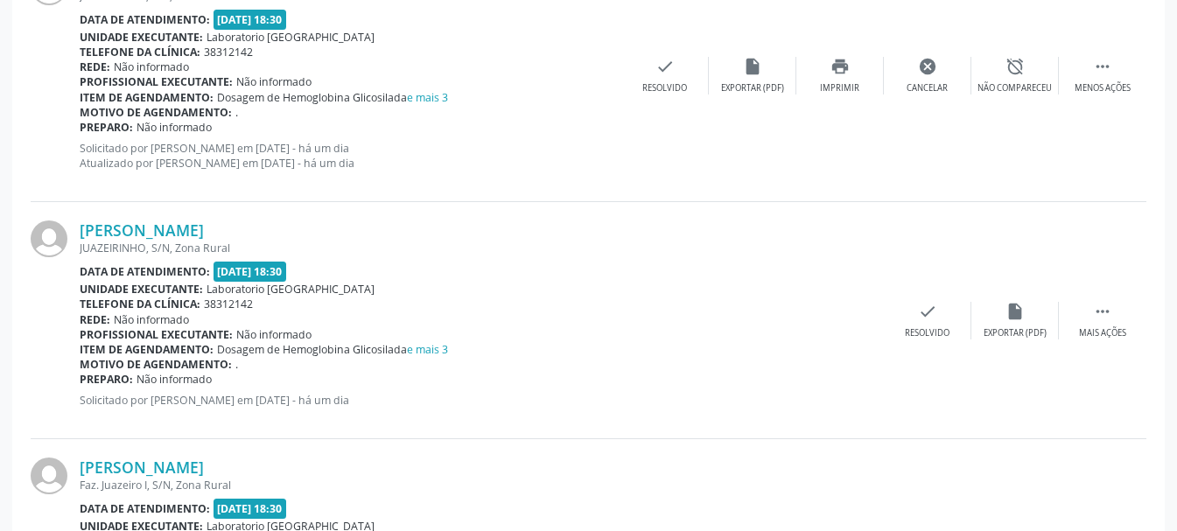
scroll to position [1843, 0]
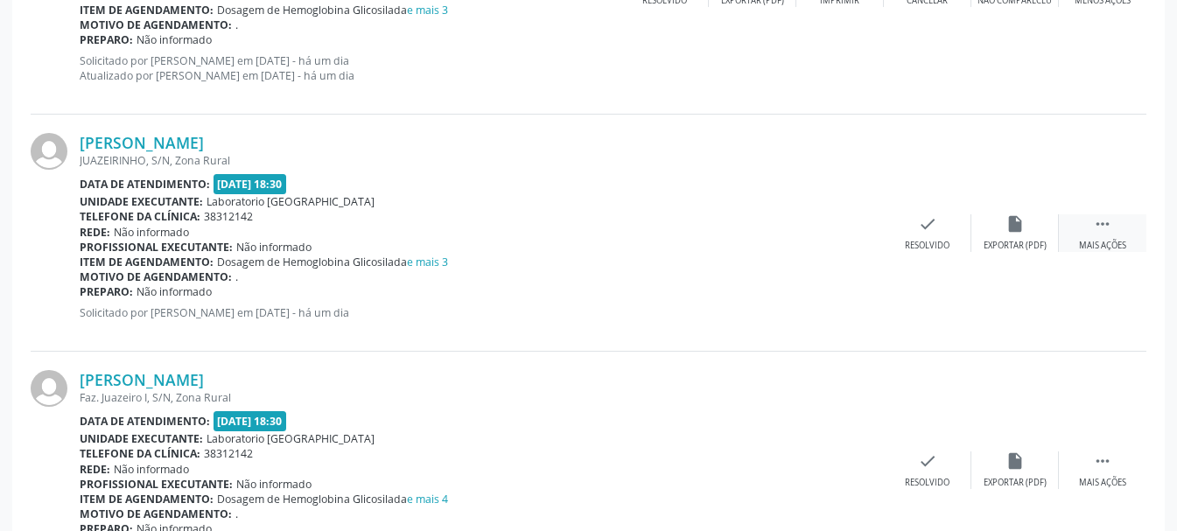
click at [1098, 232] on icon "" at bounding box center [1102, 223] width 19 height 19
click at [838, 241] on div "Imprimir" at bounding box center [839, 246] width 39 height 12
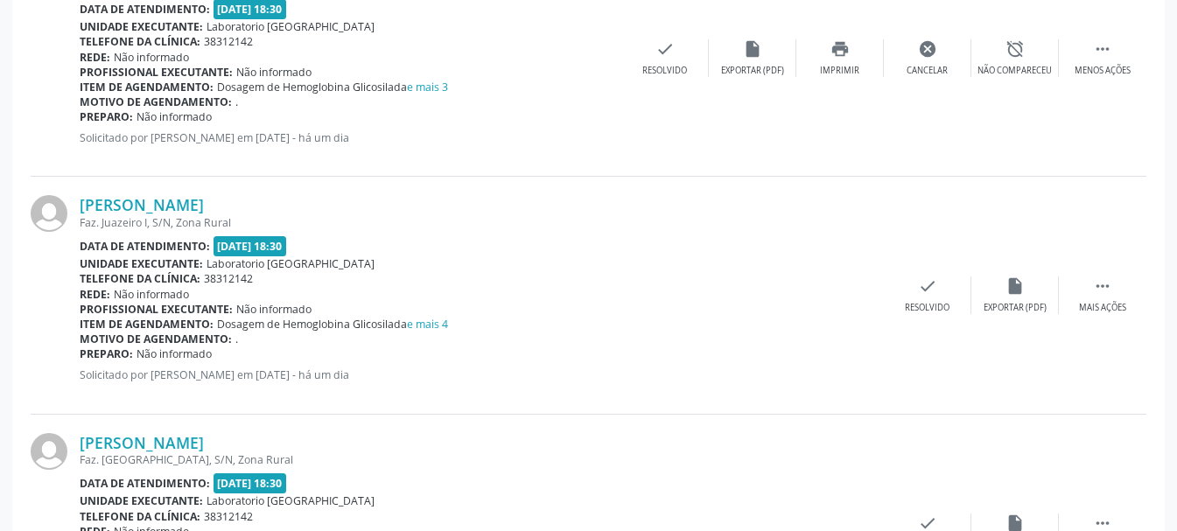
scroll to position [2105, 0]
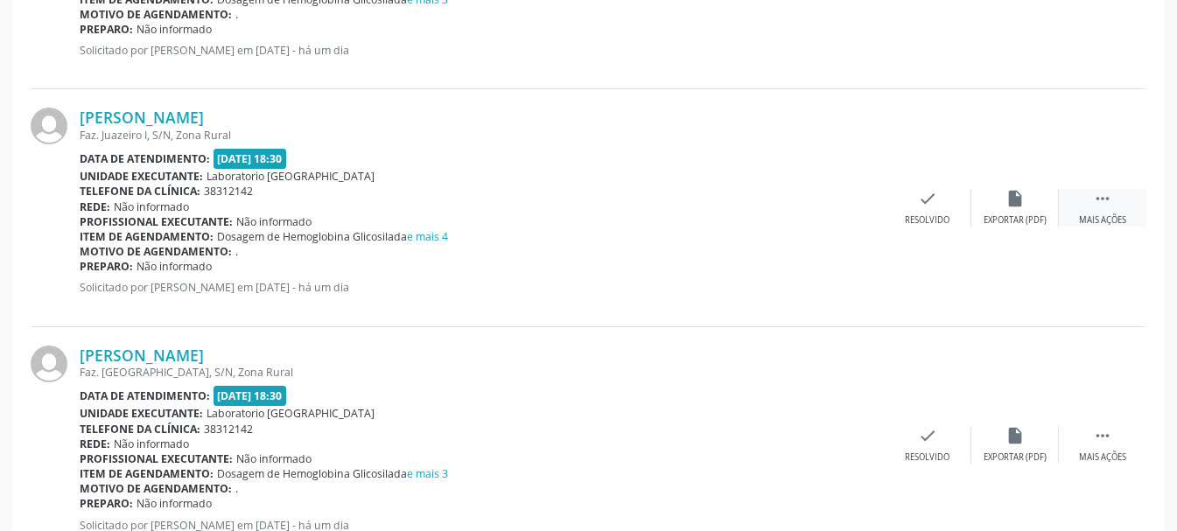
click at [1114, 207] on div " Mais ações" at bounding box center [1102, 208] width 87 height 38
click at [836, 199] on icon "print" at bounding box center [839, 198] width 19 height 19
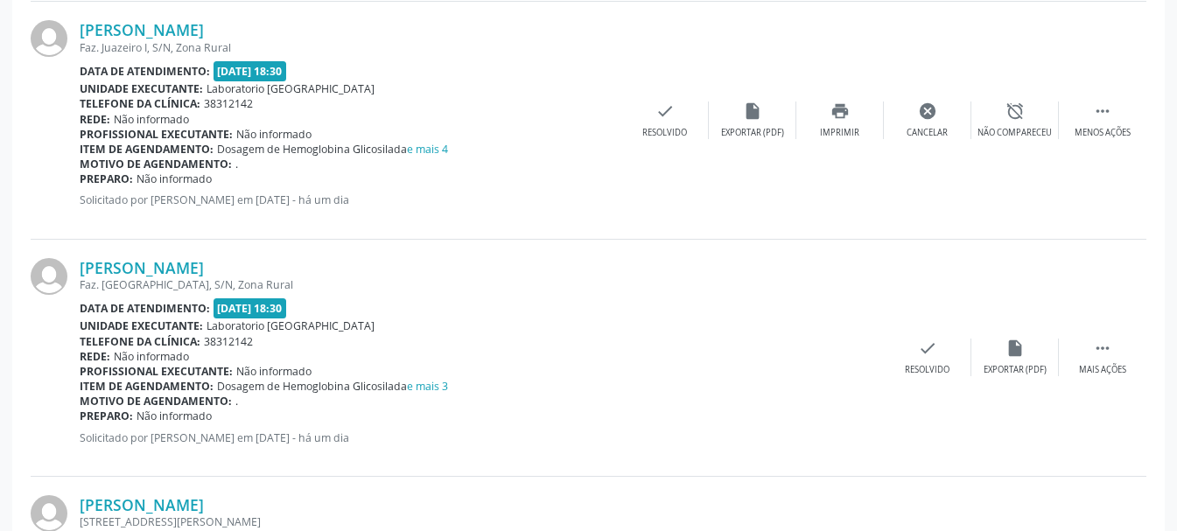
scroll to position [2280, 0]
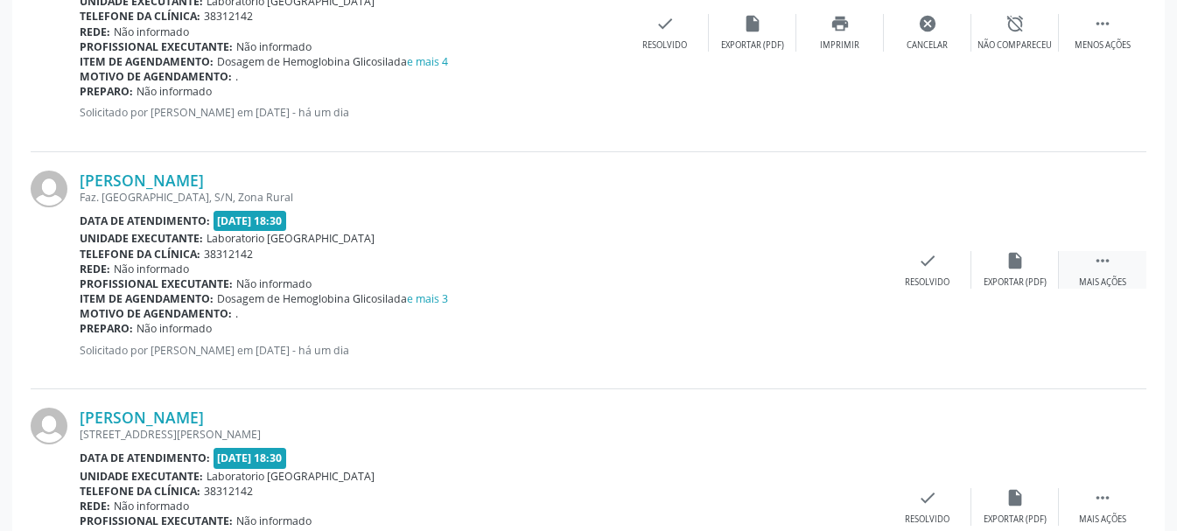
click at [1109, 262] on icon "" at bounding box center [1102, 260] width 19 height 19
click at [833, 279] on div "Imprimir" at bounding box center [839, 282] width 39 height 12
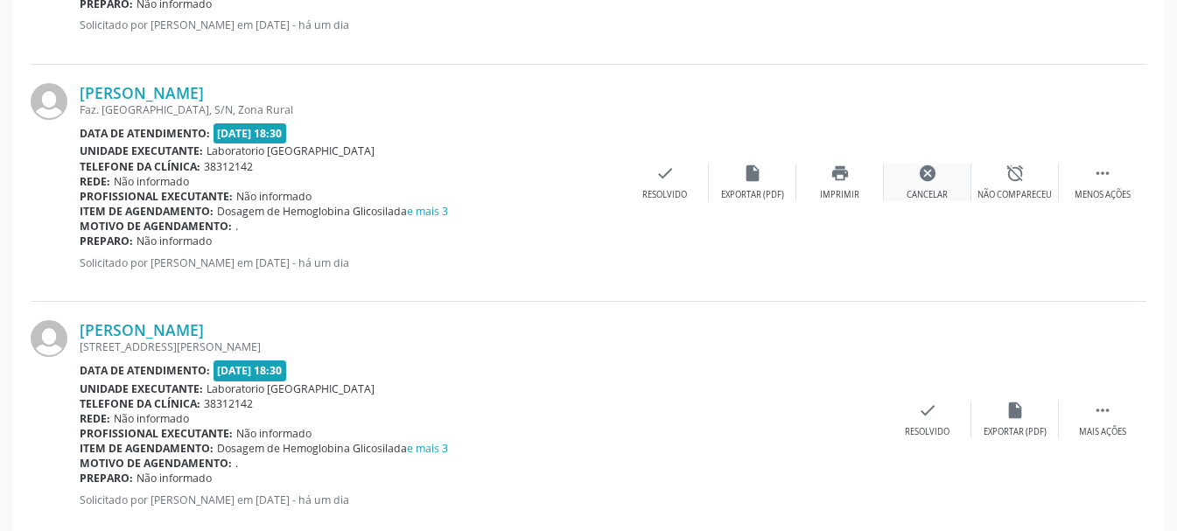
scroll to position [2455, 0]
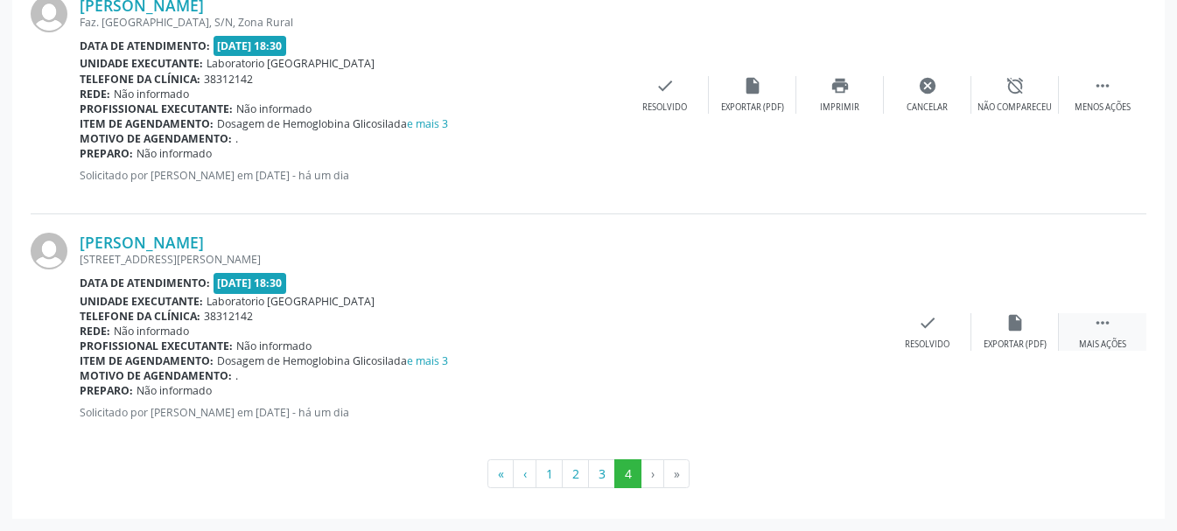
click at [1097, 329] on icon "" at bounding box center [1102, 322] width 19 height 19
click at [838, 336] on div "print Imprimir" at bounding box center [839, 332] width 87 height 38
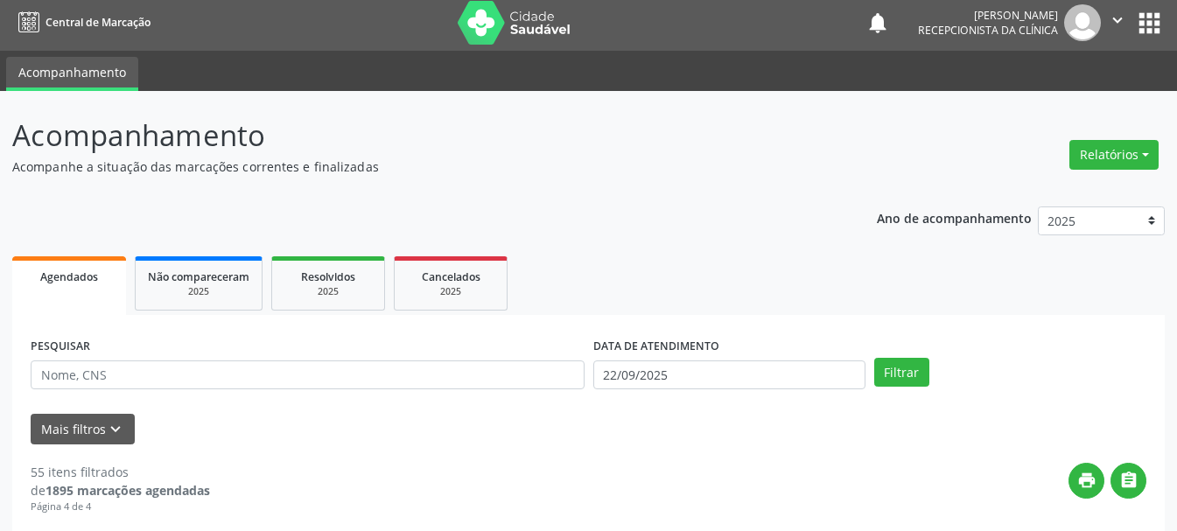
scroll to position [0, 0]
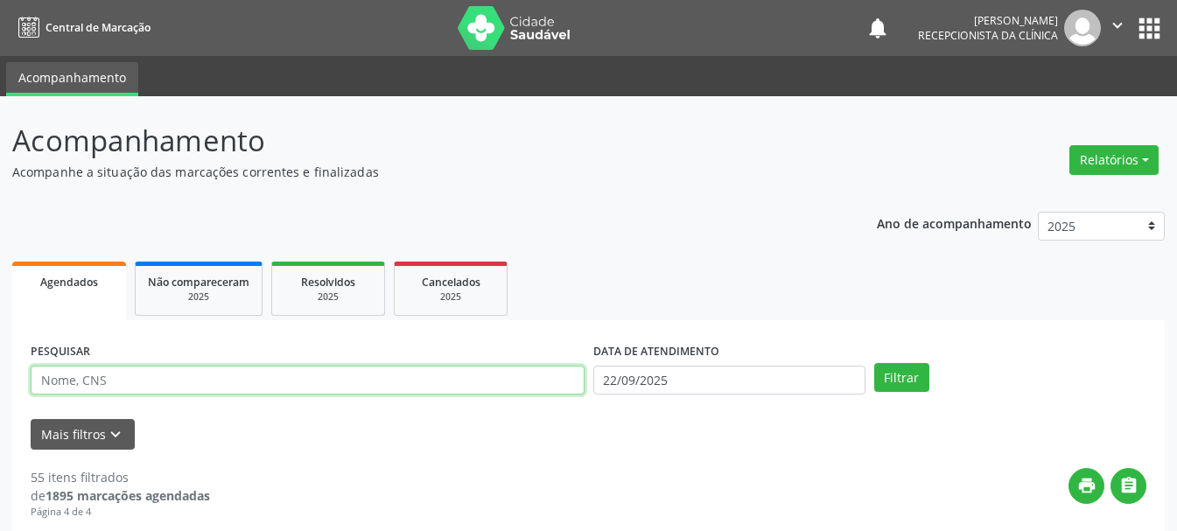
click at [207, 383] on input "text" at bounding box center [308, 381] width 554 height 30
type input "e"
type input "898004875356686"
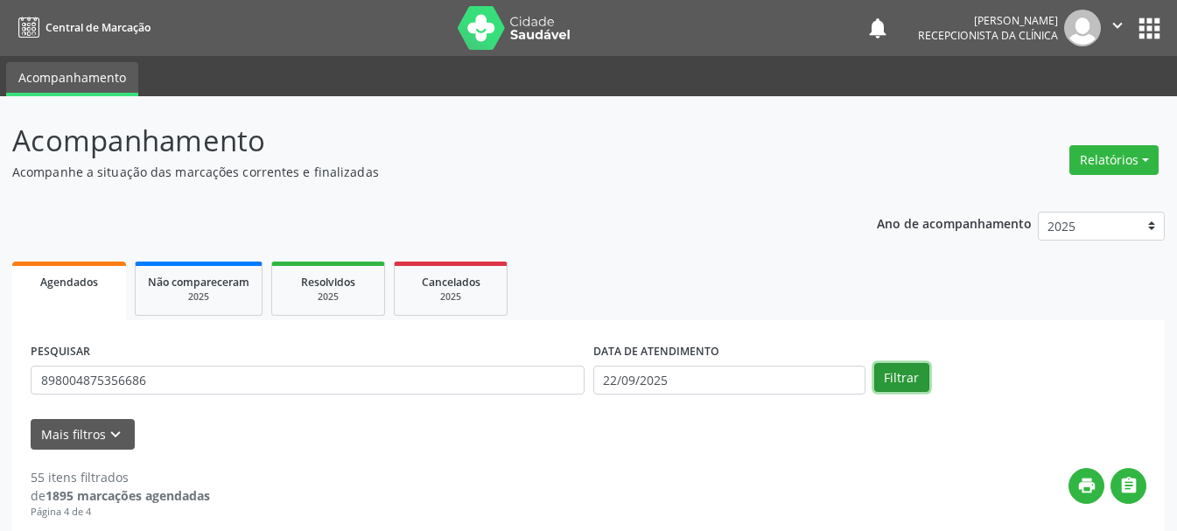
click at [900, 380] on button "Filtrar" at bounding box center [901, 378] width 55 height 30
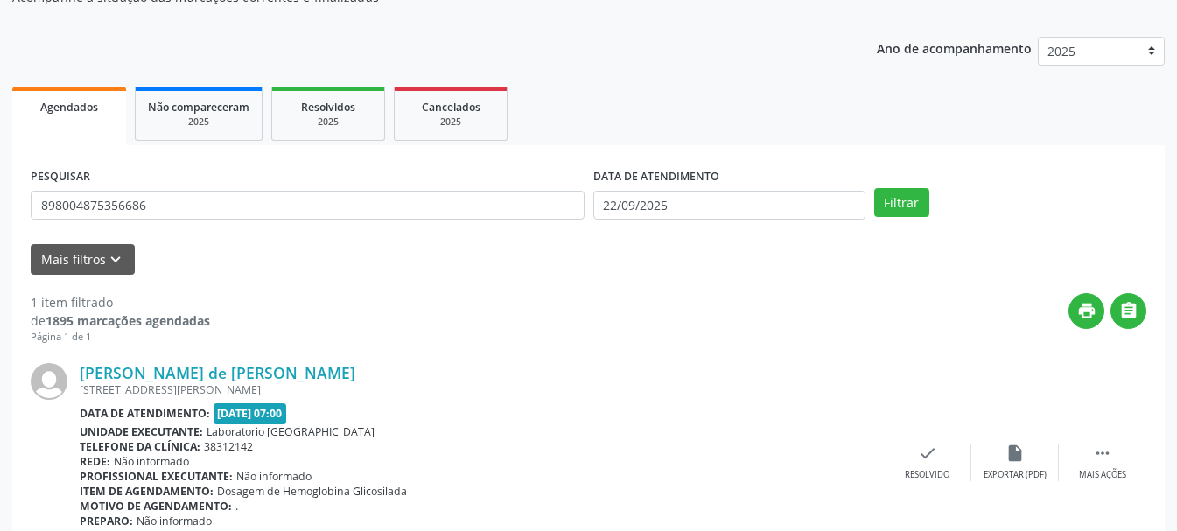
scroll to position [255, 0]
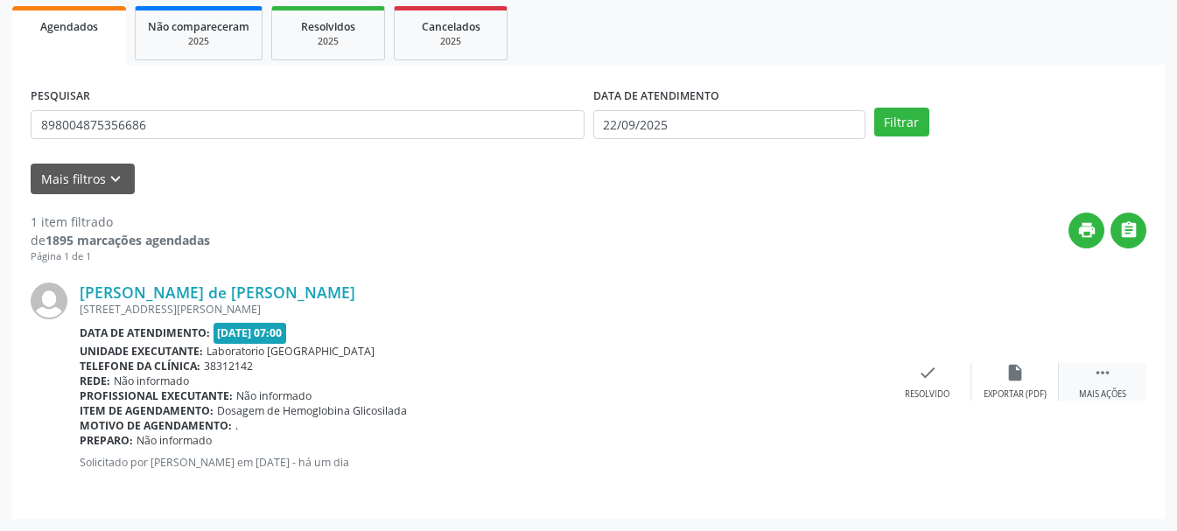
click at [1089, 387] on div " Mais ações" at bounding box center [1102, 382] width 87 height 38
click at [833, 383] on div "print Imprimir" at bounding box center [839, 382] width 87 height 38
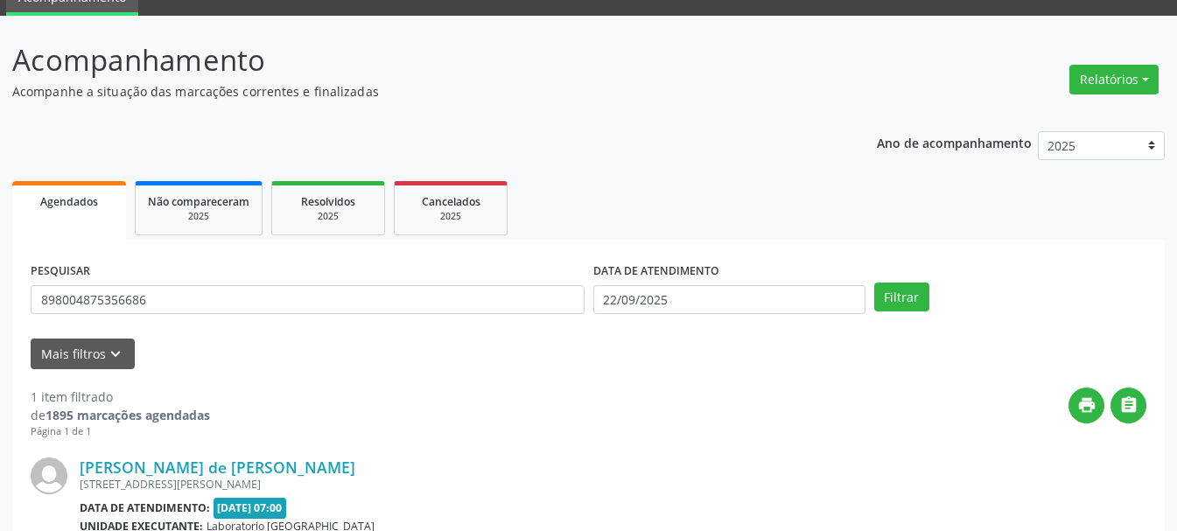
scroll to position [0, 0]
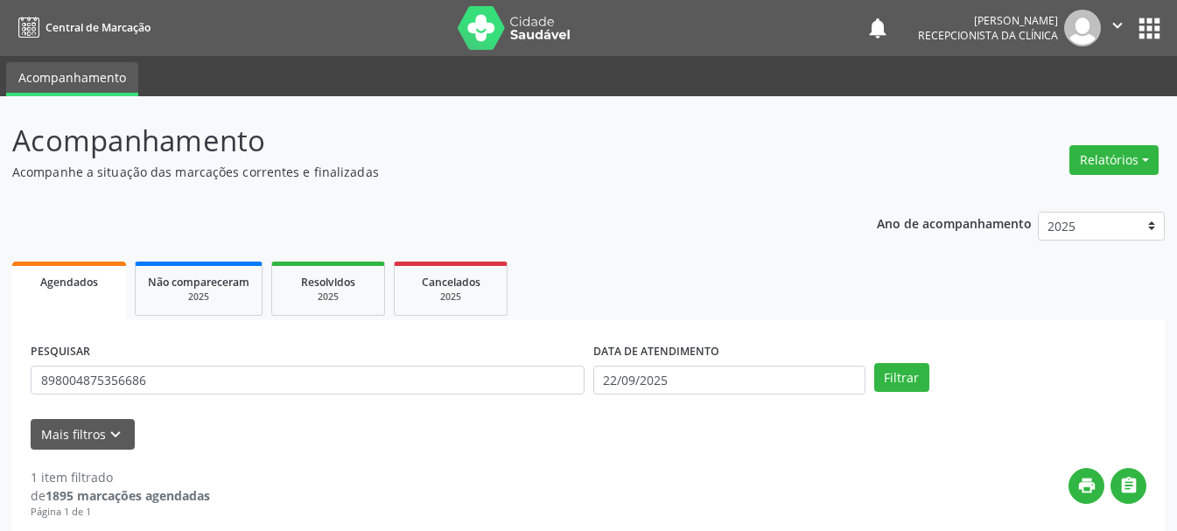
click at [1108, 23] on icon "" at bounding box center [1117, 25] width 19 height 19
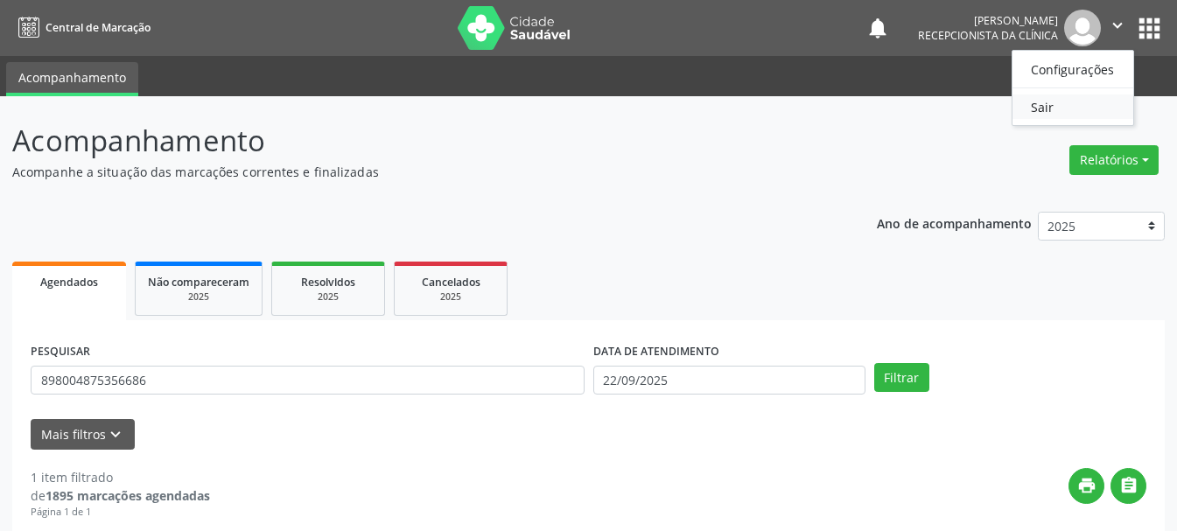
click at [1036, 110] on link "Sair" at bounding box center [1072, 106] width 121 height 24
